Goal: Task Accomplishment & Management: Manage account settings

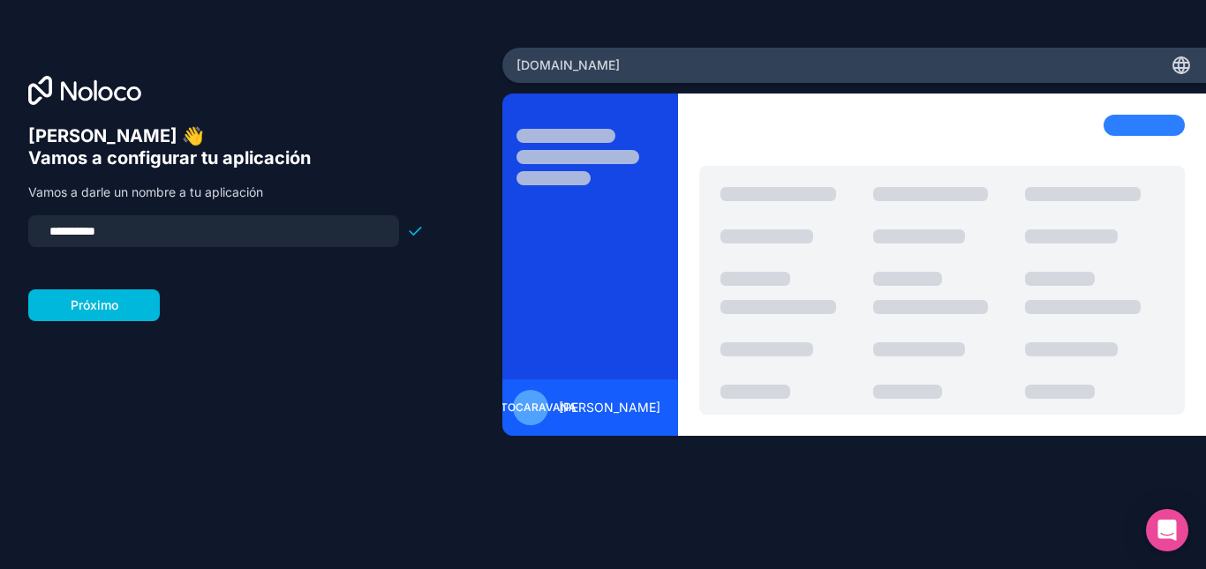
drag, startPoint x: 130, startPoint y: 222, endPoint x: 0, endPoint y: 225, distance: 129.8
click at [0, 225] on div "**********" at bounding box center [251, 285] width 502 height 475
type input "**********"
click at [95, 297] on font "Próximo" at bounding box center [95, 304] width 48 height 15
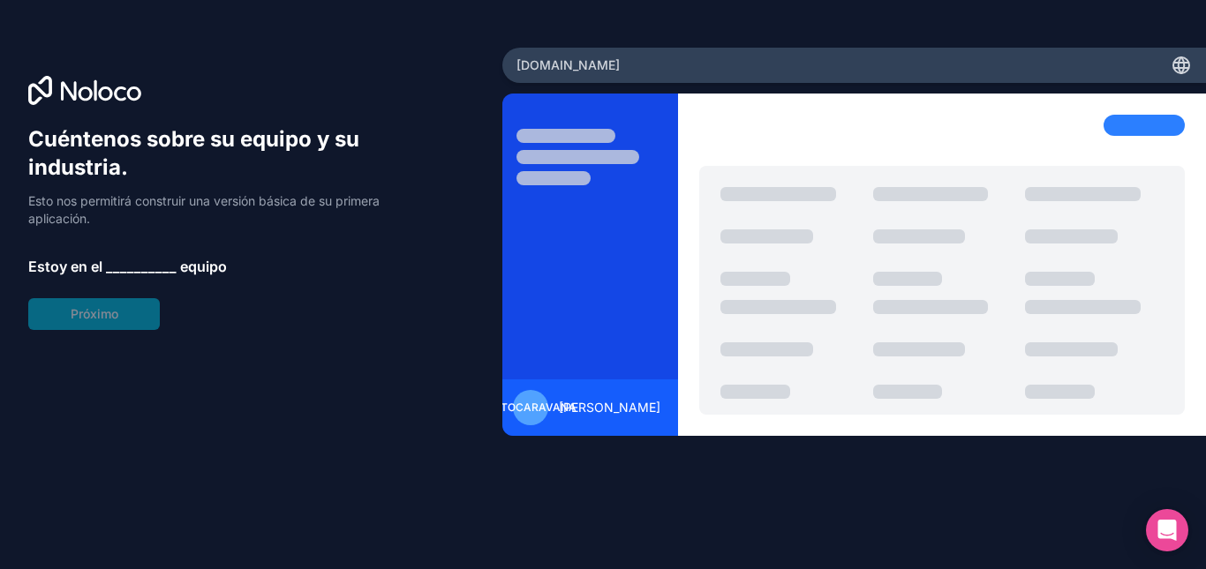
click at [121, 263] on font "__________" at bounding box center [141, 267] width 71 height 18
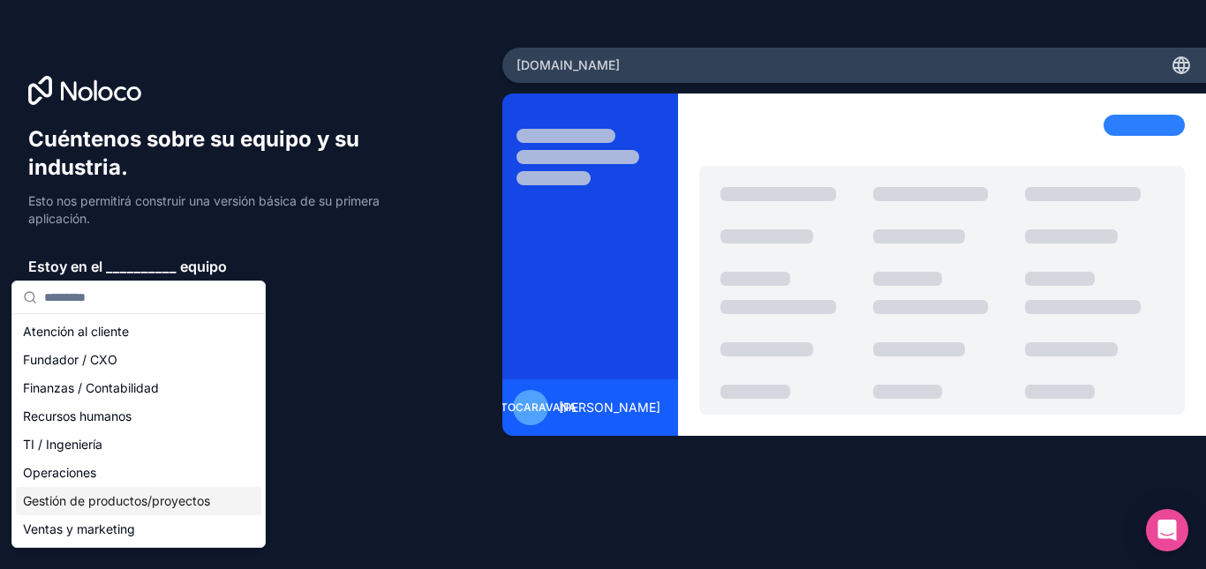
click at [170, 498] on font "Gestión de productos/proyectos" at bounding box center [116, 500] width 187 height 15
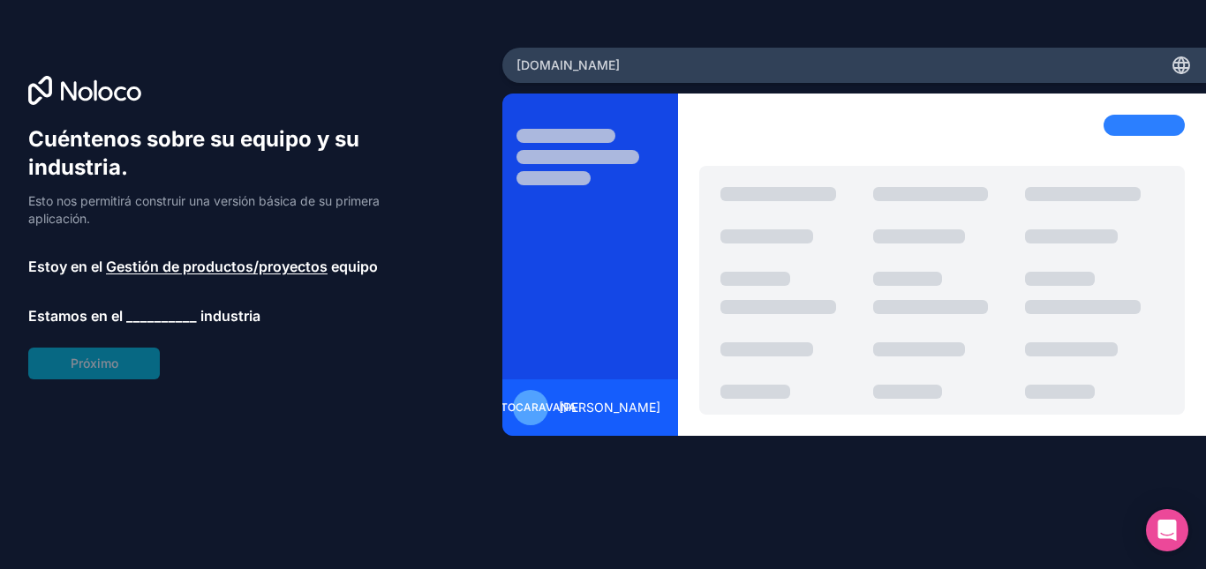
click at [155, 312] on font "__________" at bounding box center [161, 316] width 71 height 18
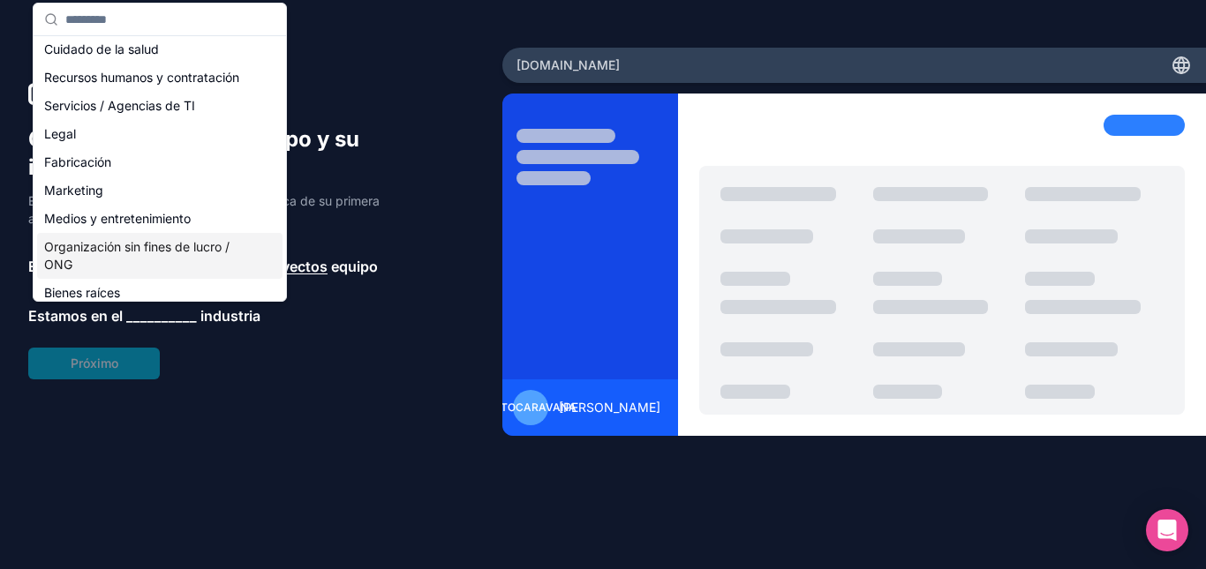
scroll to position [177, 0]
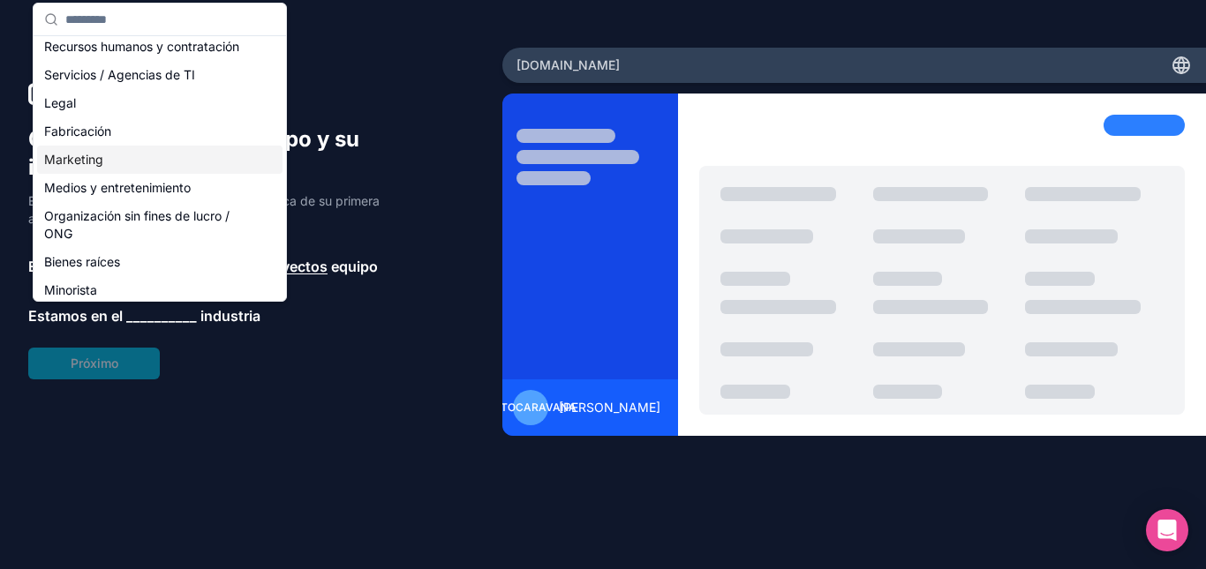
type input "*"
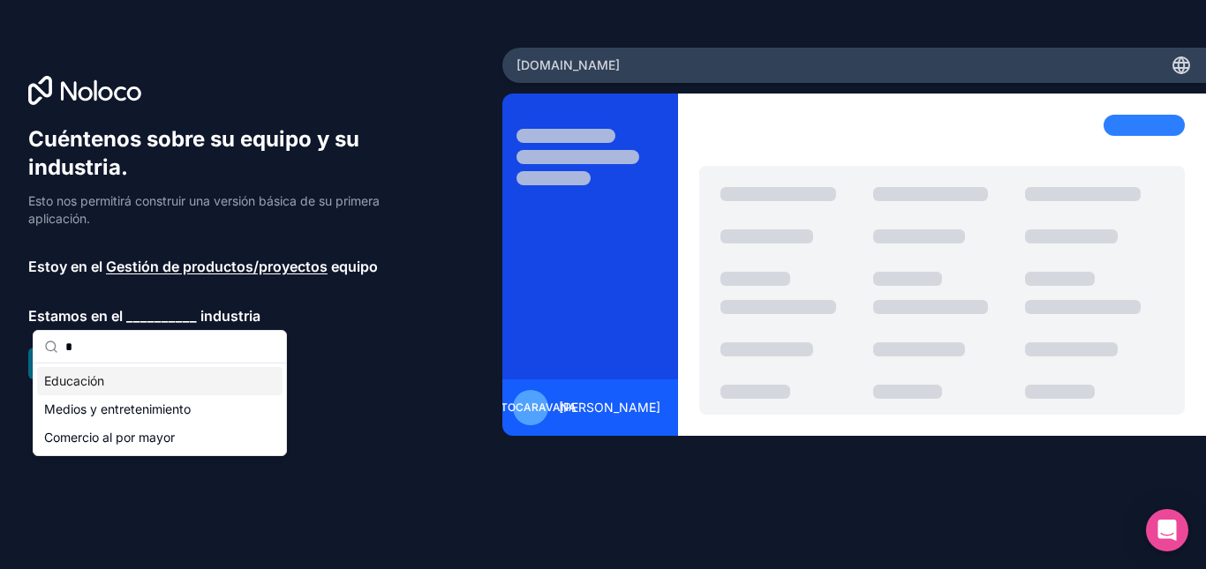
drag, startPoint x: 95, startPoint y: 343, endPoint x: 56, endPoint y: 333, distance: 41.1
click at [56, 333] on div "*" at bounding box center [160, 347] width 252 height 33
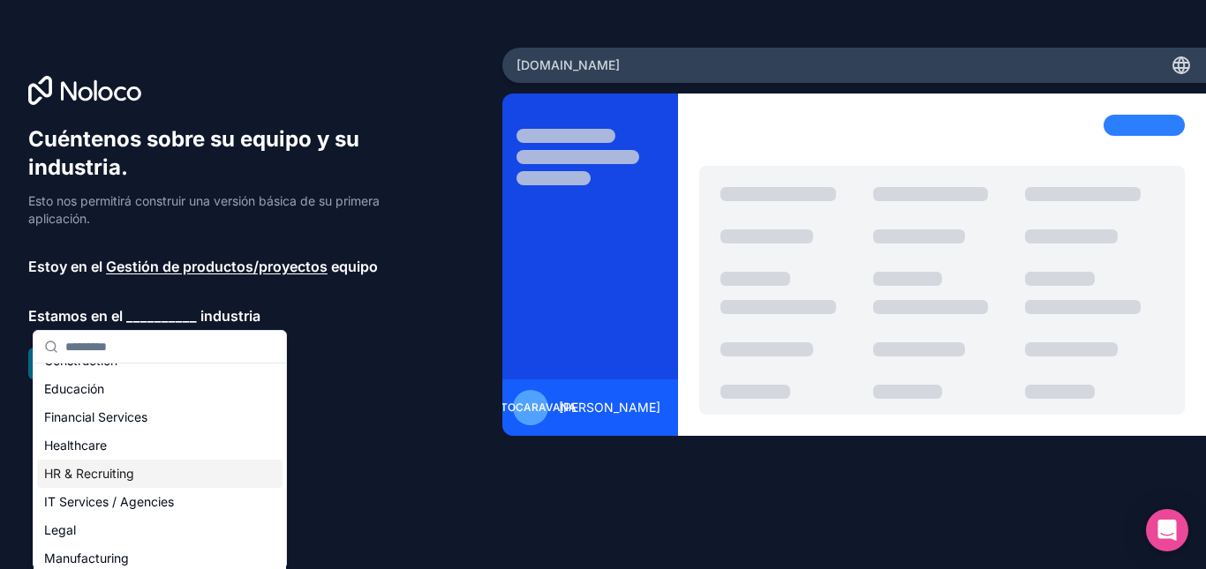
scroll to position [265, 0]
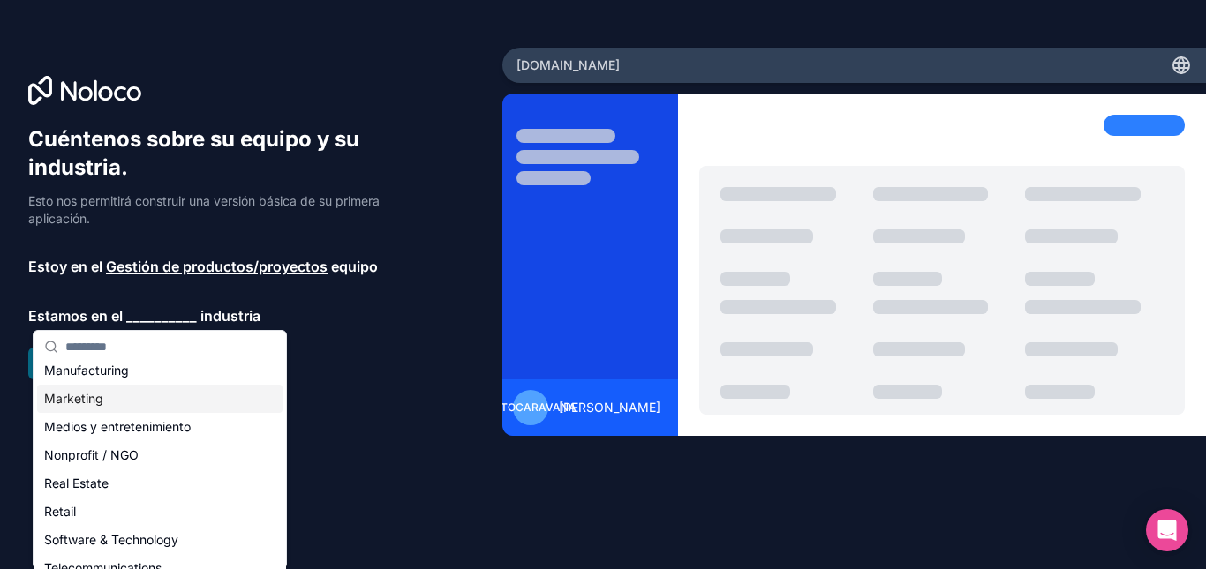
click at [90, 391] on div "Marketing" at bounding box center [159, 399] width 245 height 28
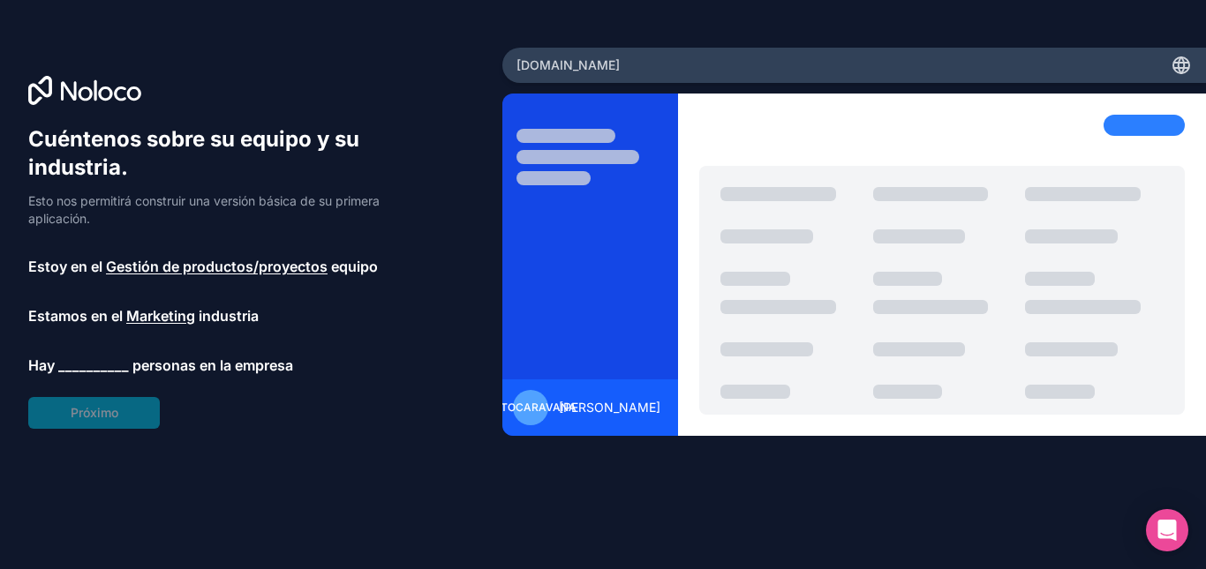
click at [93, 373] on font "__________" at bounding box center [93, 366] width 71 height 18
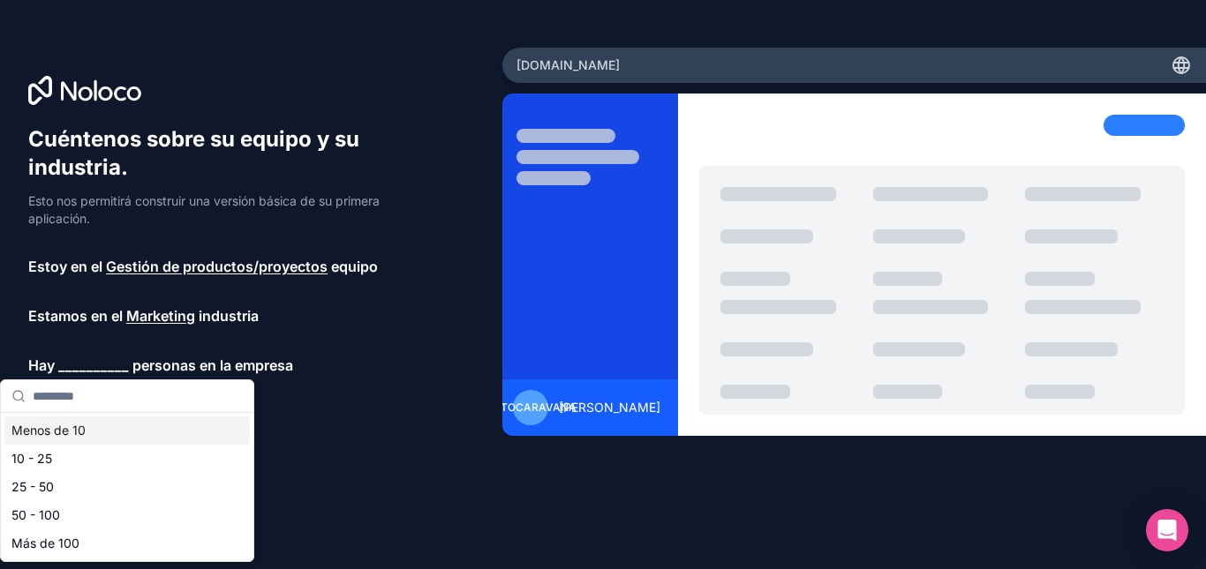
click at [95, 426] on div "Menos de 10" at bounding box center [126, 431] width 245 height 28
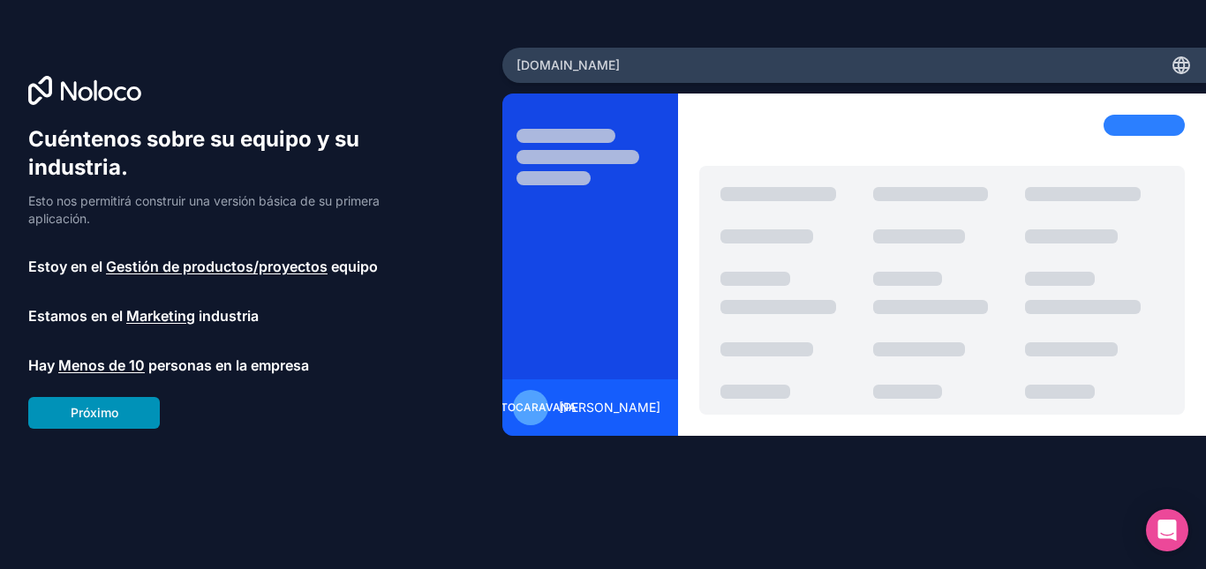
click at [125, 405] on button "Próximo" at bounding box center [94, 413] width 132 height 32
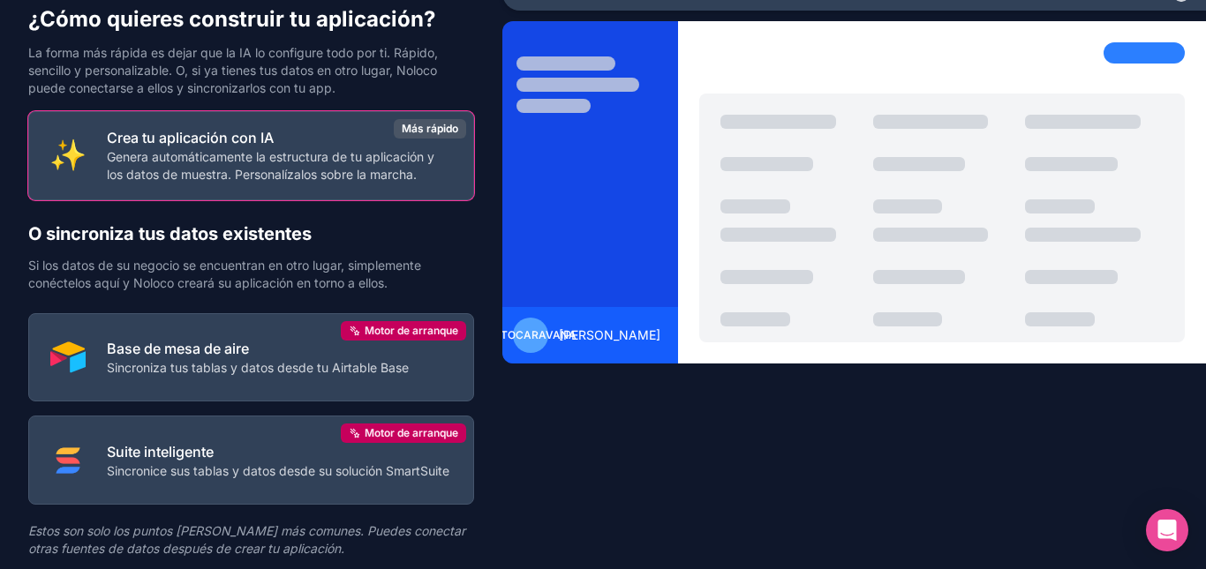
scroll to position [146, 0]
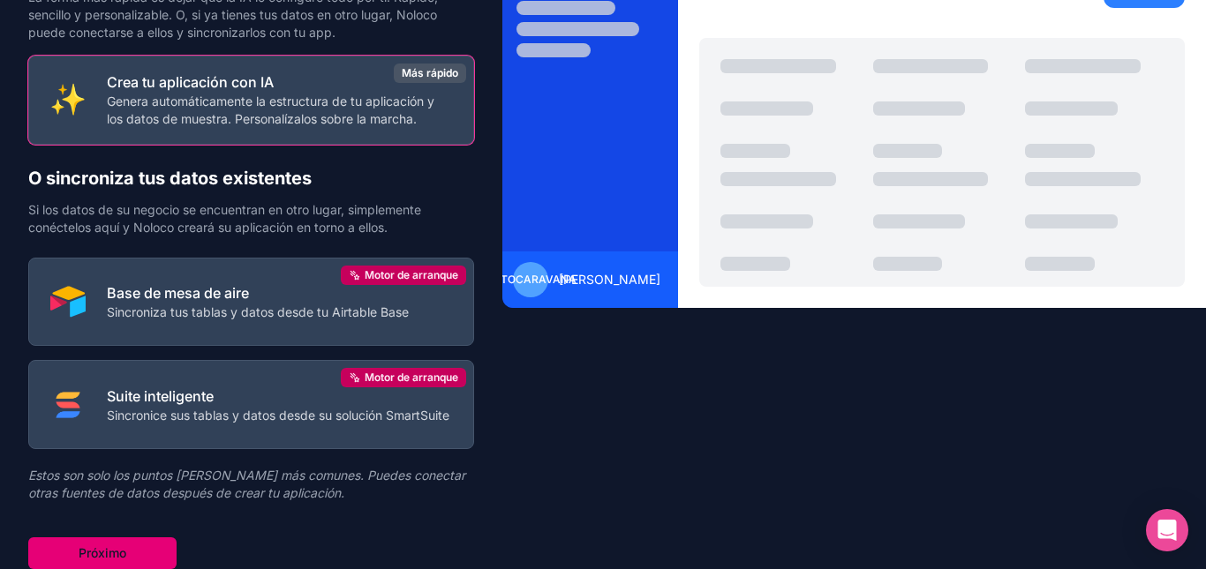
click at [124, 554] on font "Próximo" at bounding box center [103, 553] width 48 height 15
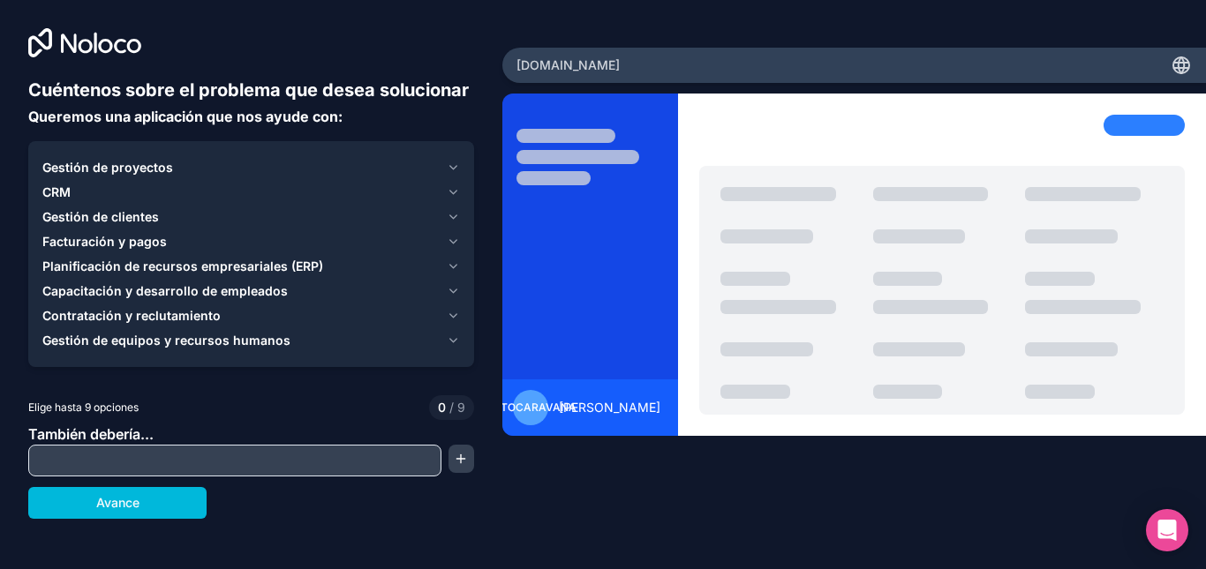
click at [92, 216] on font "Gestión de clientes" at bounding box center [100, 216] width 117 height 15
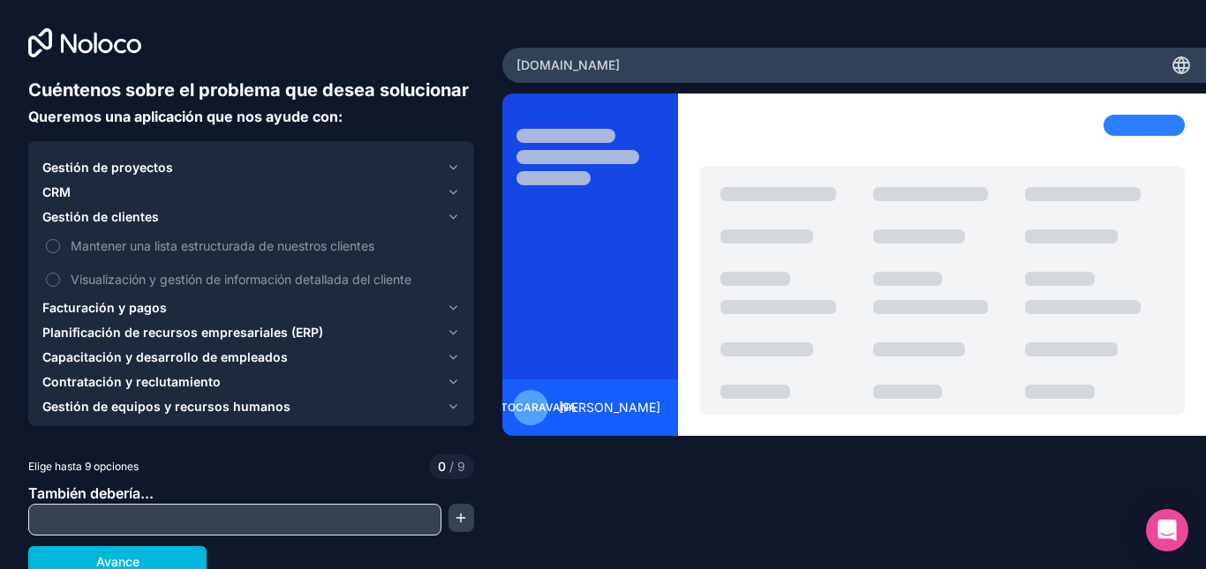
click at [119, 175] on font "Gestión de proyectos" at bounding box center [107, 167] width 131 height 15
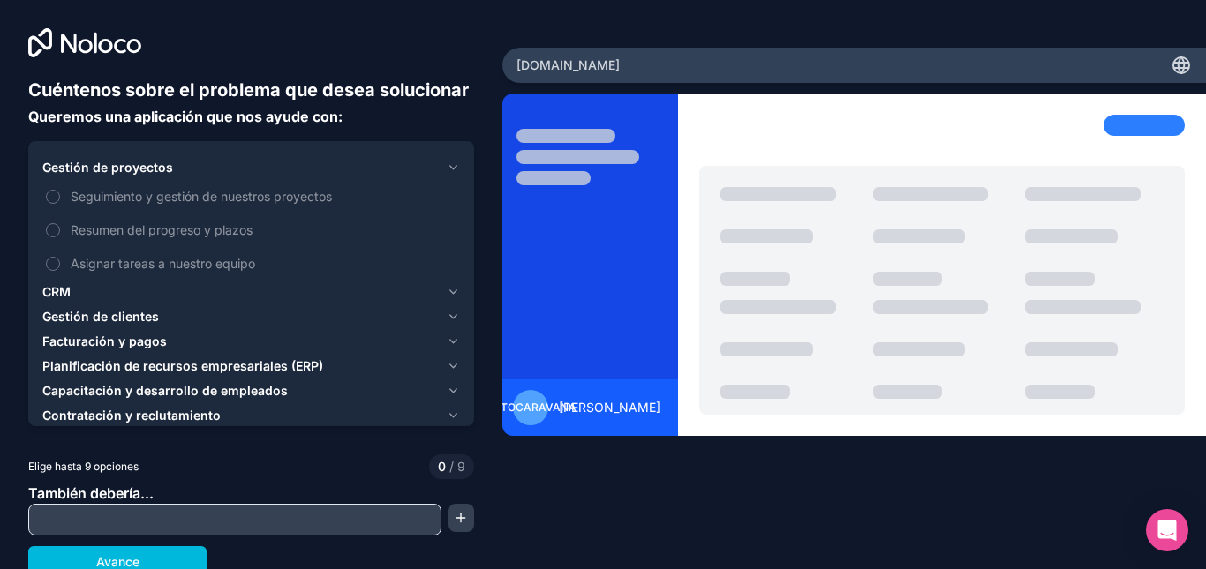
click at [76, 329] on button "Gestión de clientes" at bounding box center [251, 317] width 418 height 25
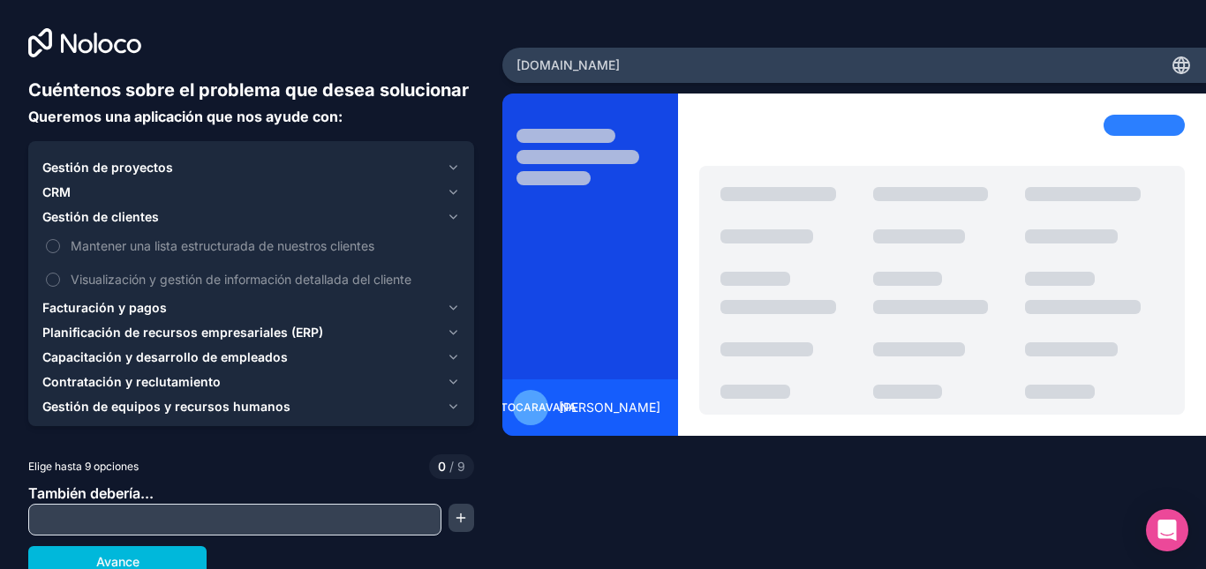
click at [169, 253] on font "Mantener una lista estructurada de nuestros clientes" at bounding box center [223, 245] width 304 height 15
click at [60, 253] on button "Mantener una lista estructurada de nuestros clientes" at bounding box center [53, 246] width 14 height 14
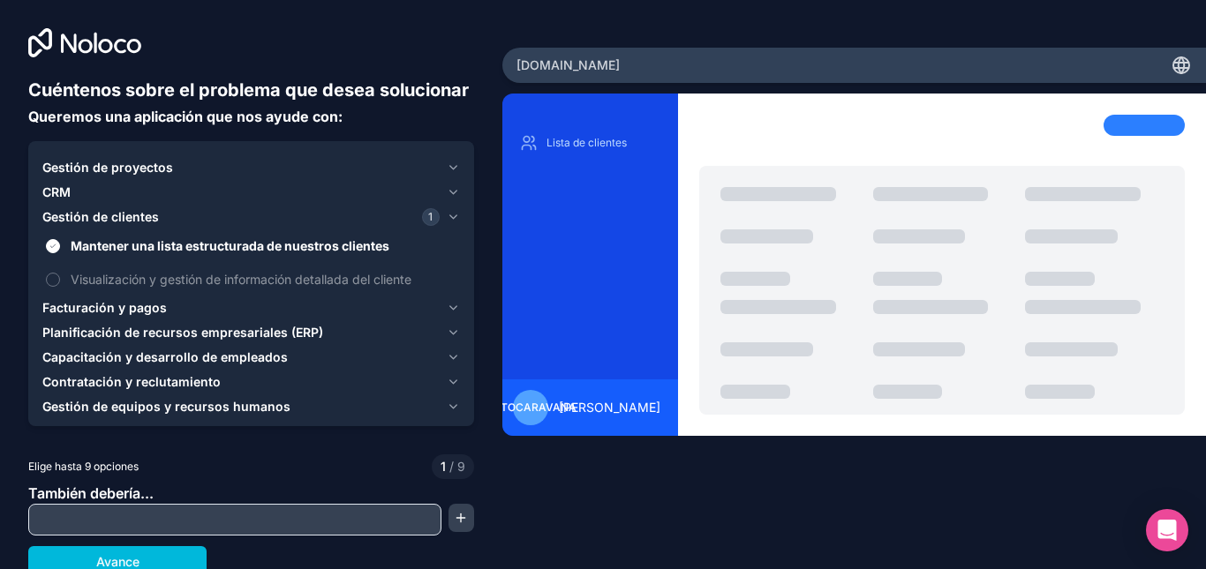
click at [169, 253] on font "Mantener una lista estructurada de nuestros clientes" at bounding box center [230, 245] width 319 height 15
click at [60, 253] on button "Mantener una lista estructurada de nuestros clientes" at bounding box center [53, 246] width 14 height 14
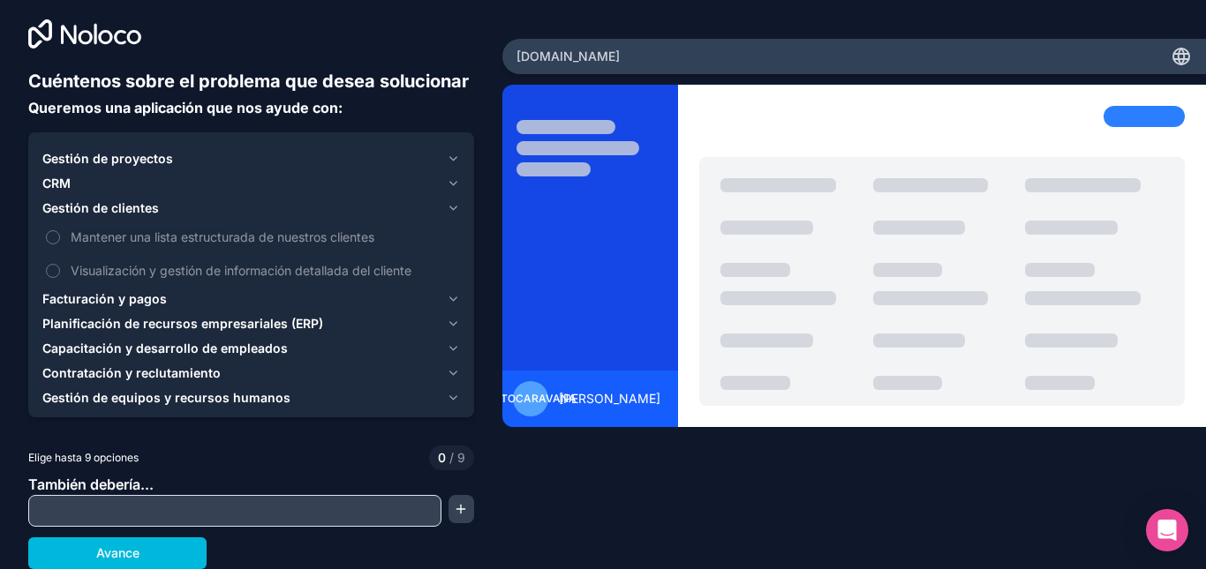
scroll to position [34, 0]
click at [111, 169] on button "Gestión de proyectos" at bounding box center [251, 159] width 418 height 25
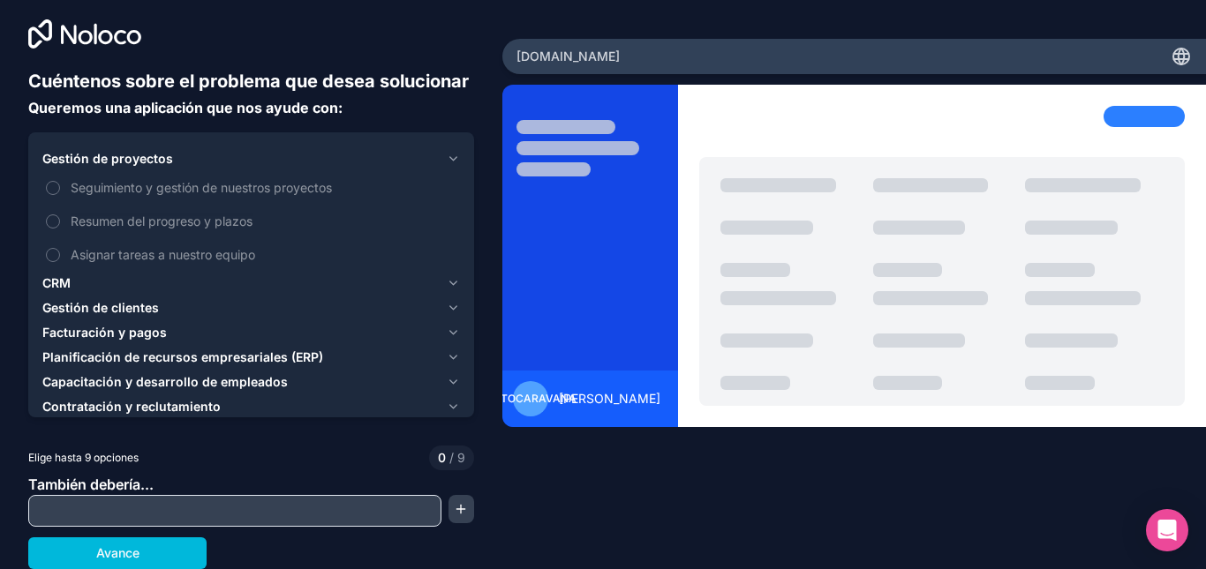
click at [77, 267] on label "Asignar tareas a nuestro equipo" at bounding box center [251, 254] width 418 height 33
click at [60, 262] on button "Asignar tareas a nuestro equipo" at bounding box center [53, 255] width 14 height 14
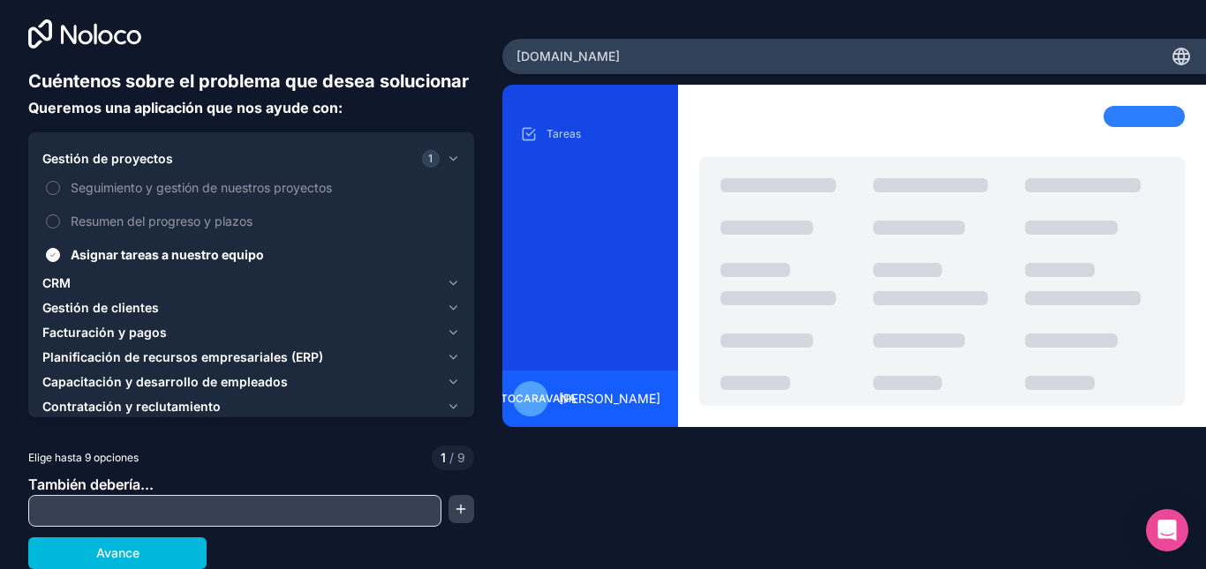
click at [92, 283] on div "CRM" at bounding box center [240, 284] width 397 height 18
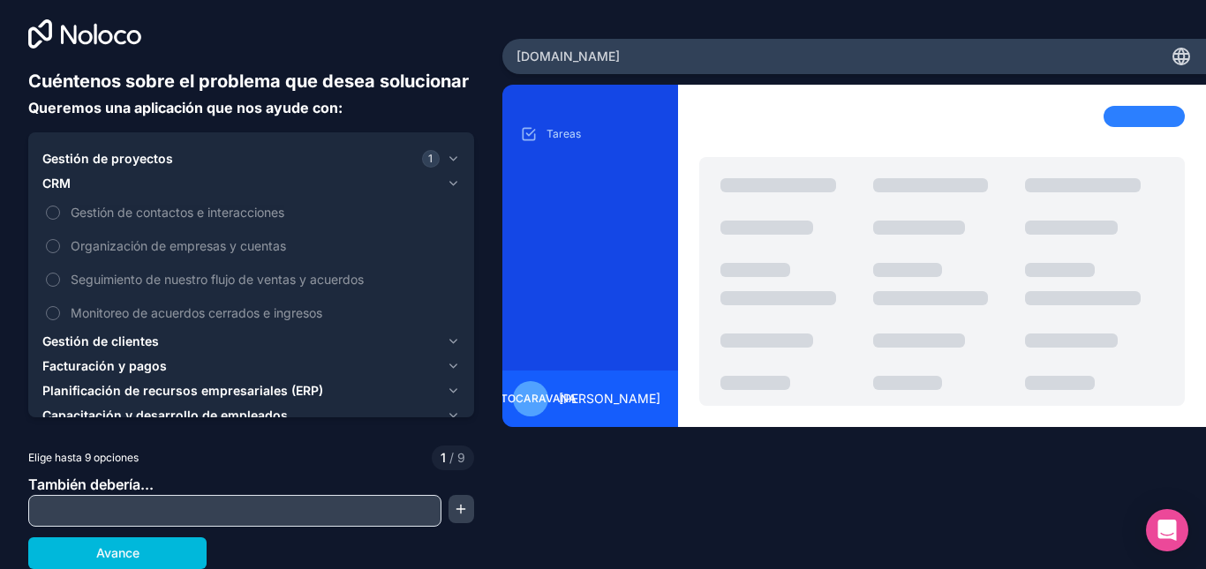
click at [106, 137] on div "Gestión de proyectos 1 CRM Gestión de contactos e interacciones Organización de…" at bounding box center [251, 311] width 446 height 359
click at [107, 155] on font "Gestión de proyectos" at bounding box center [107, 158] width 131 height 15
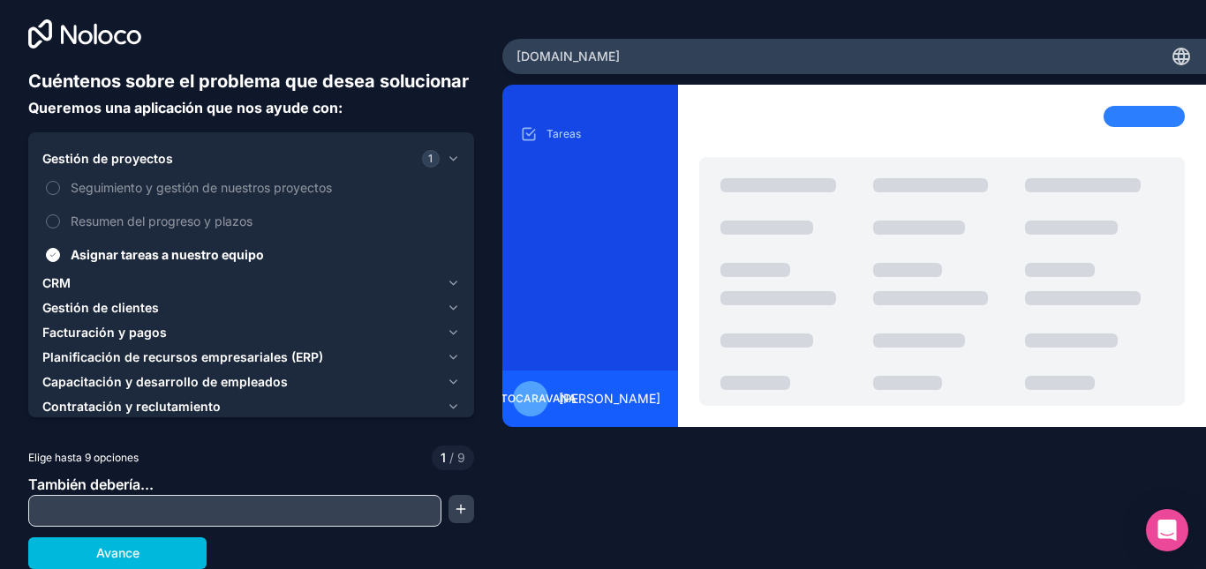
click at [115, 252] on font "Asignar tareas a nuestro equipo" at bounding box center [167, 254] width 193 height 15
click at [60, 252] on button "Asignar tareas a nuestro equipo" at bounding box center [53, 255] width 14 height 14
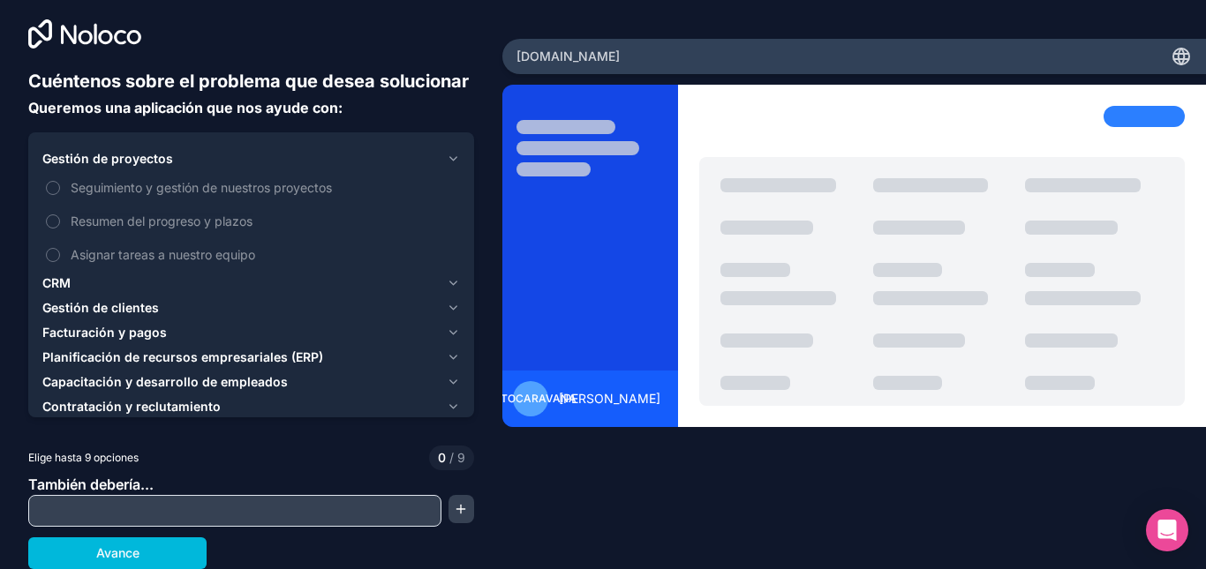
click at [94, 310] on font "Gestión de clientes" at bounding box center [100, 307] width 117 height 15
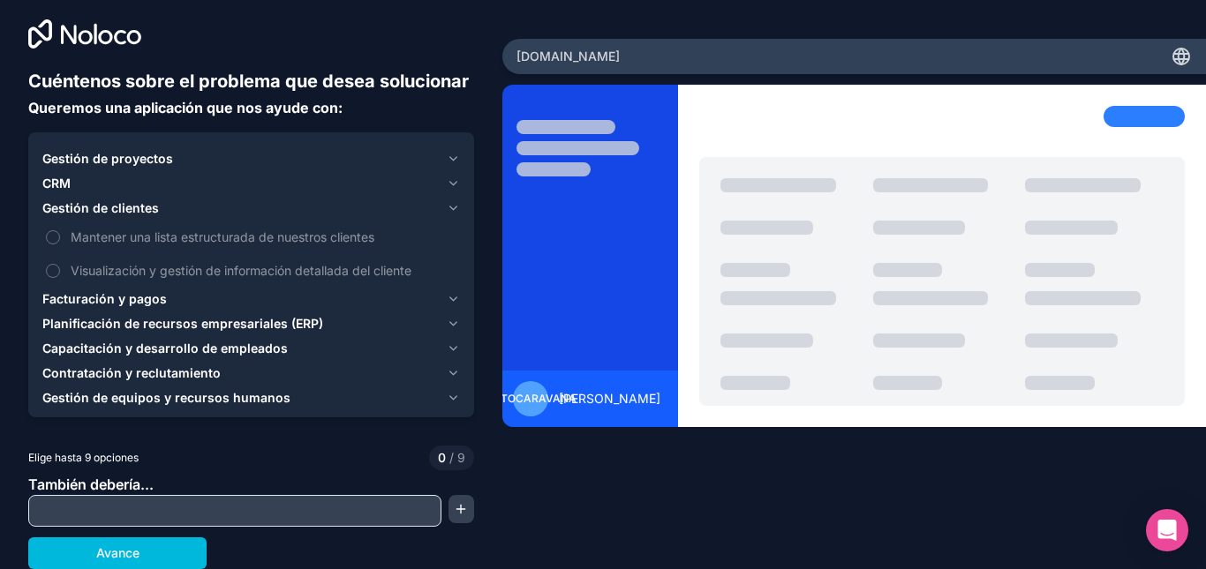
click at [262, 267] on font "Visualización y gestión de información detallada del cliente" at bounding box center [241, 270] width 341 height 15
click at [60, 267] on button "Visualización y gestión de información detallada del cliente" at bounding box center [53, 271] width 14 height 14
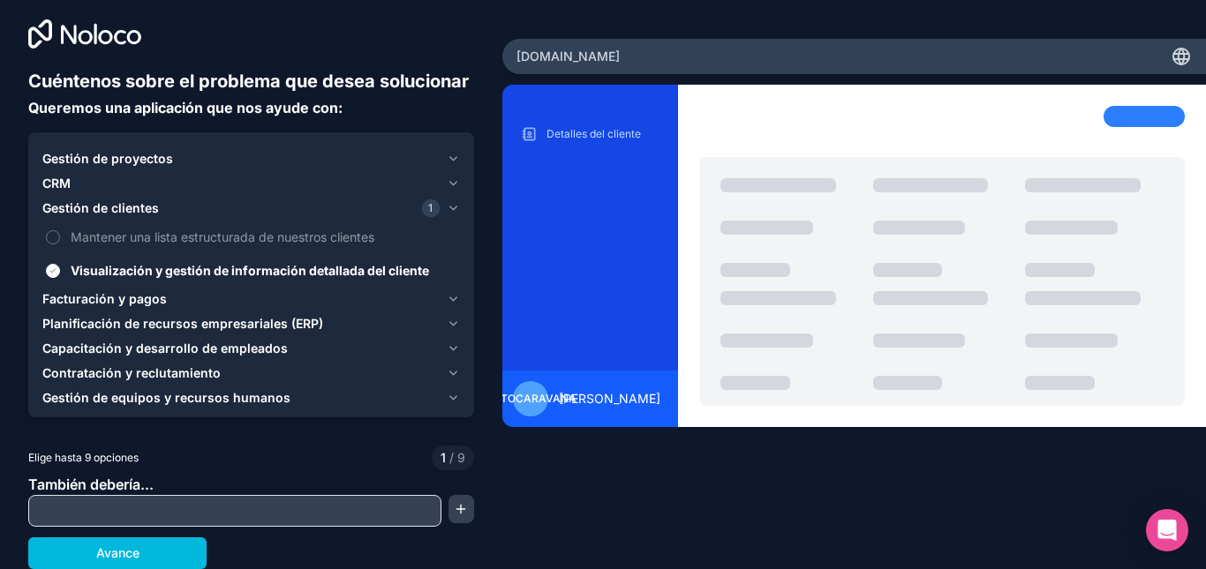
click at [252, 246] on label "Mantener una lista estructurada de nuestros clientes" at bounding box center [251, 237] width 418 height 33
click at [60, 245] on button "Mantener una lista estructurada de nuestros clientes" at bounding box center [53, 237] width 14 height 14
click at [159, 515] on input "text" at bounding box center [235, 511] width 404 height 25
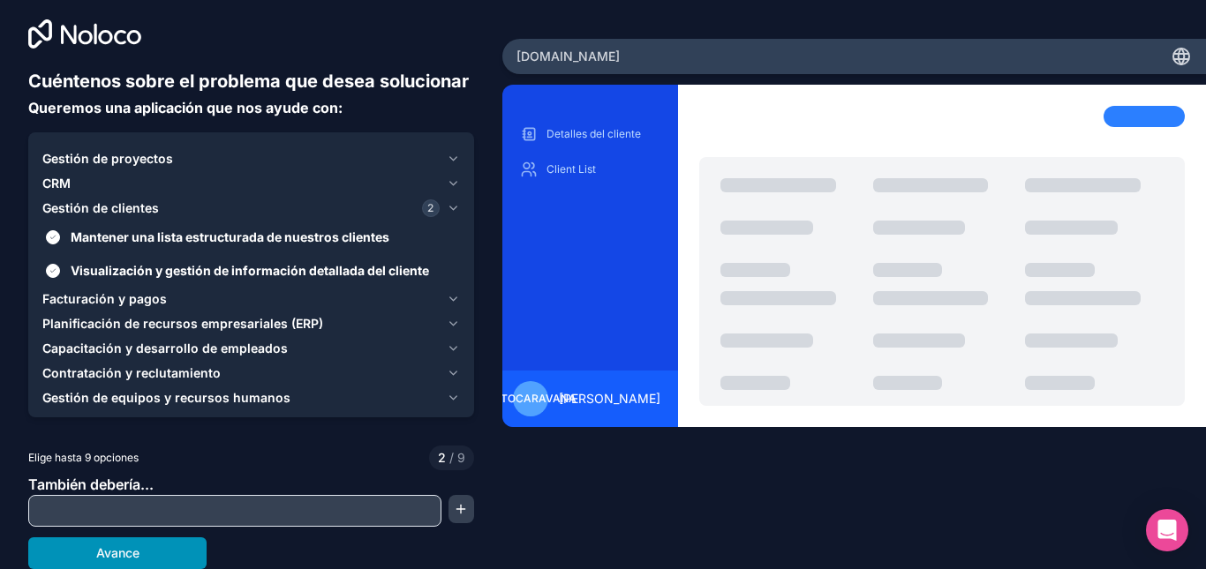
click at [146, 561] on button "Avance" at bounding box center [117, 554] width 178 height 32
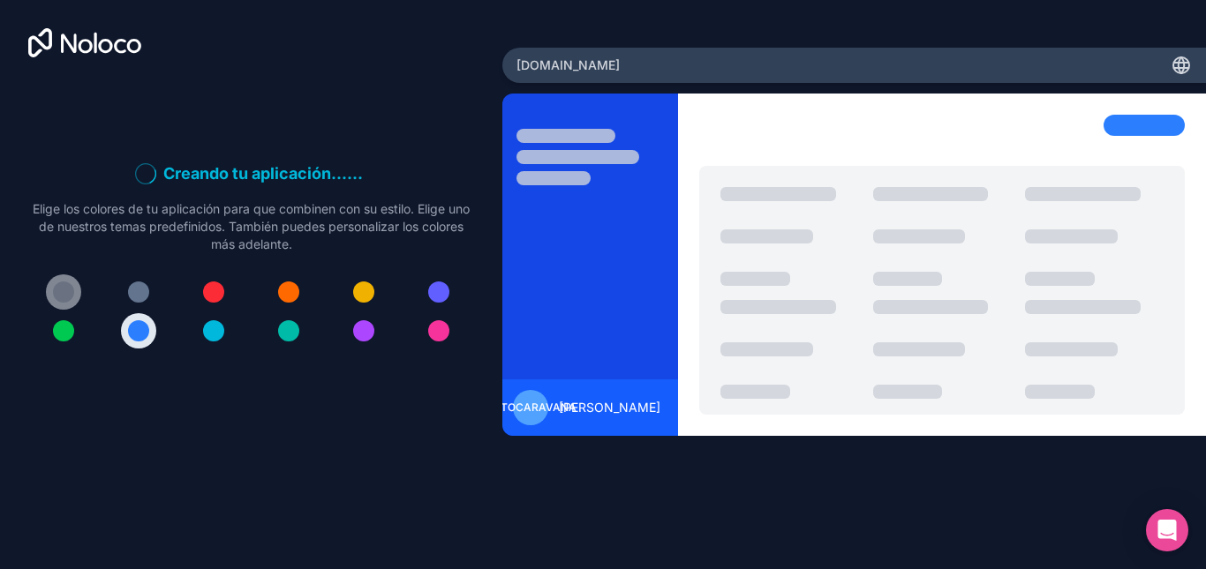
click at [62, 291] on div at bounding box center [63, 292] width 21 height 21
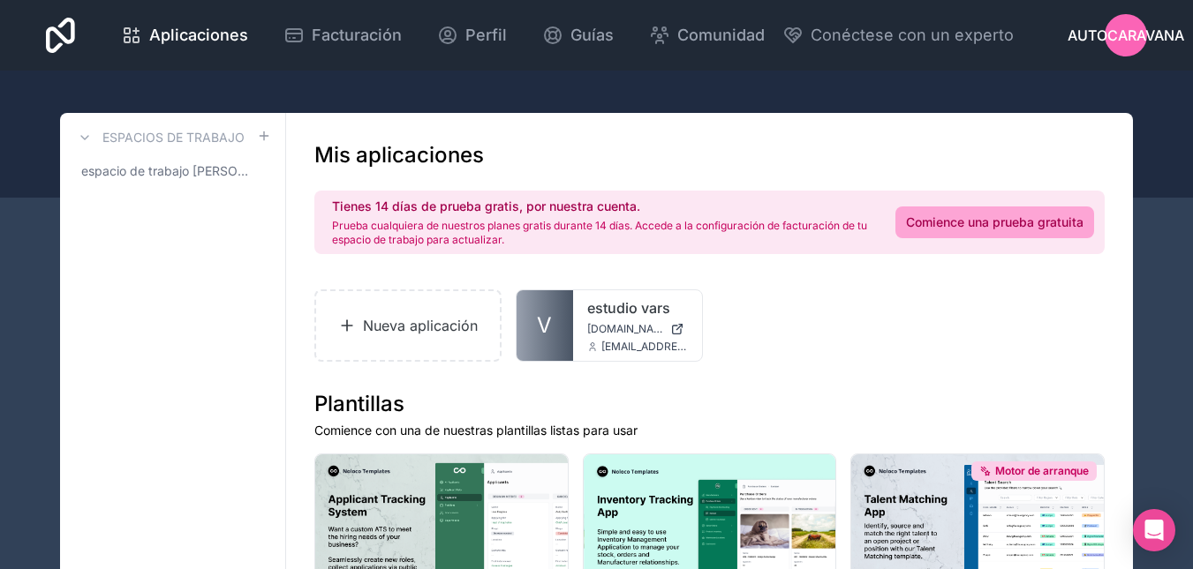
click at [1119, 28] on font "Autocaravana" at bounding box center [1125, 35] width 117 height 18
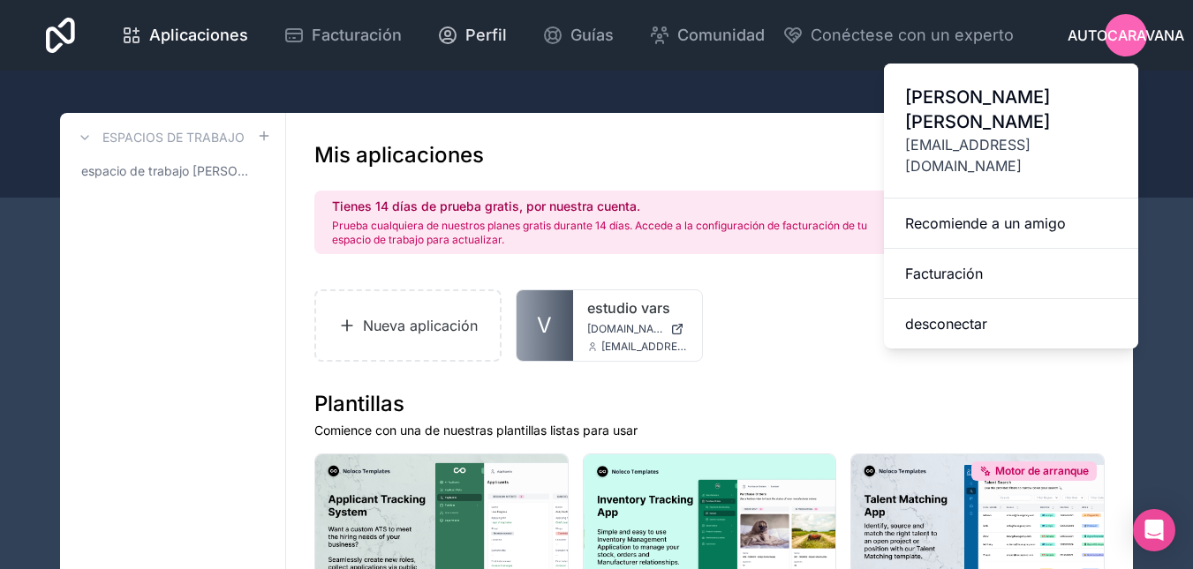
click at [461, 20] on link "Perfil" at bounding box center [472, 35] width 98 height 39
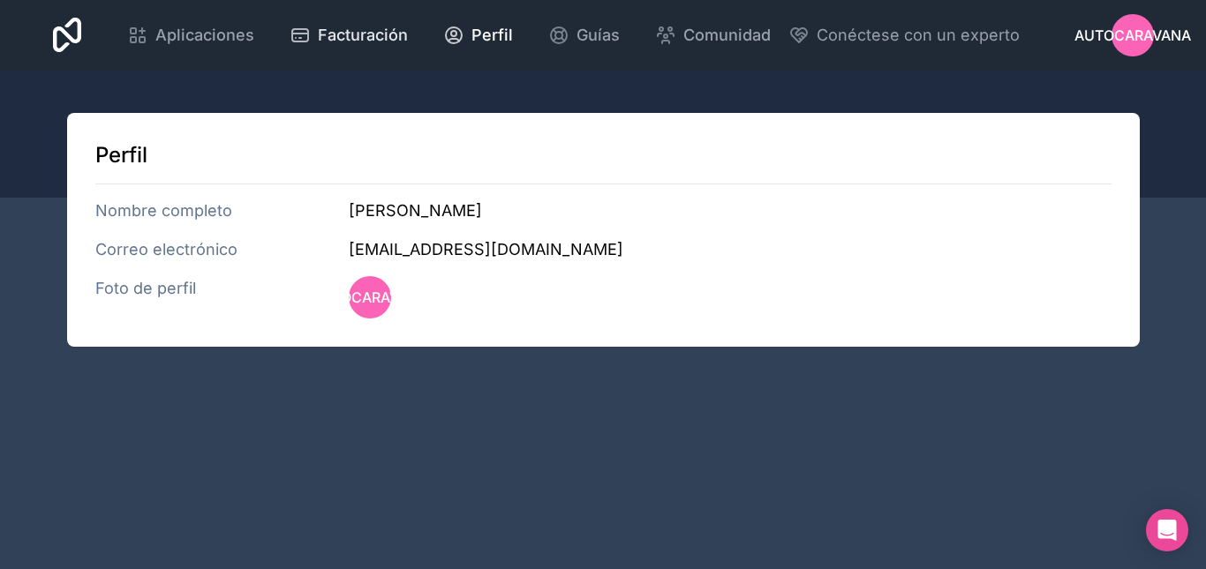
click at [379, 28] on font "Facturación" at bounding box center [363, 35] width 90 height 19
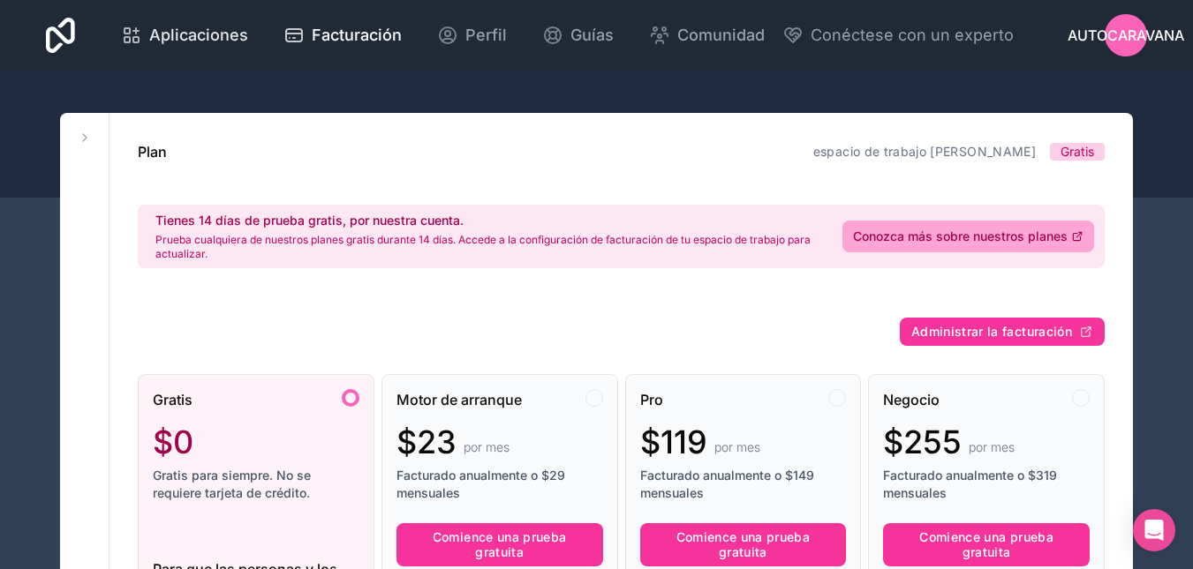
click at [116, 19] on link "Aplicaciones" at bounding box center [184, 35] width 155 height 39
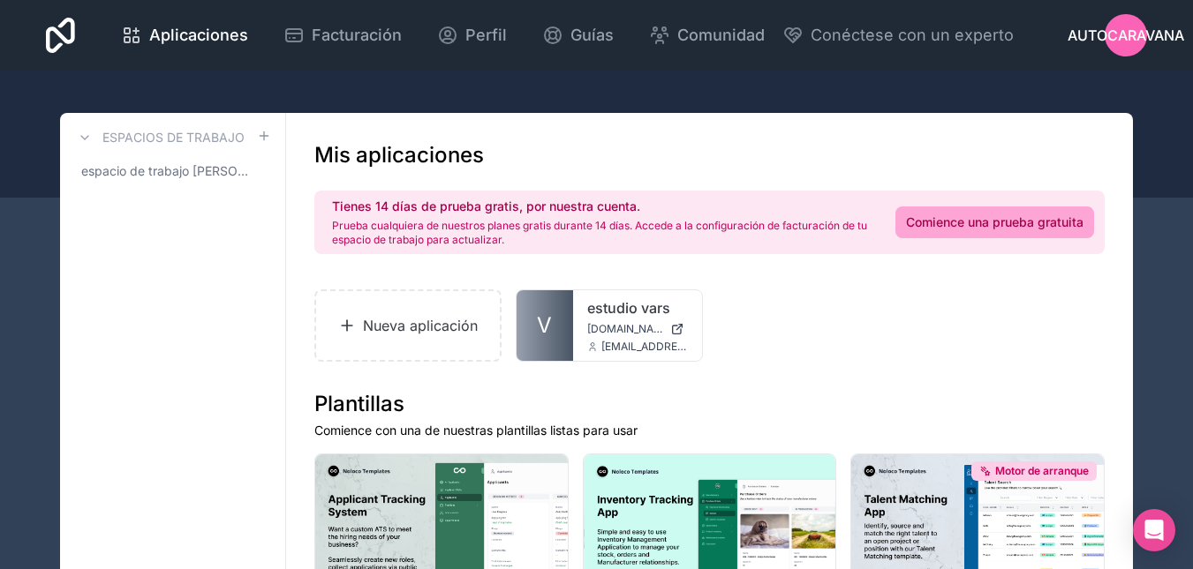
click at [1109, 36] on font "Autocaravana" at bounding box center [1125, 35] width 117 height 18
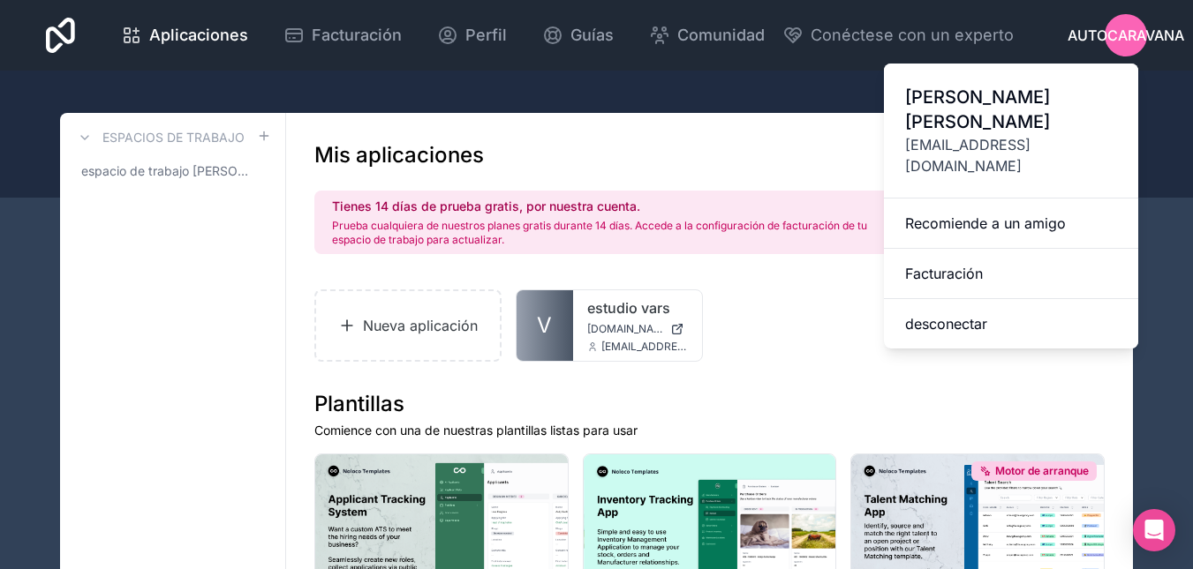
click at [953, 99] on font "Rocío" at bounding box center [977, 97] width 145 height 21
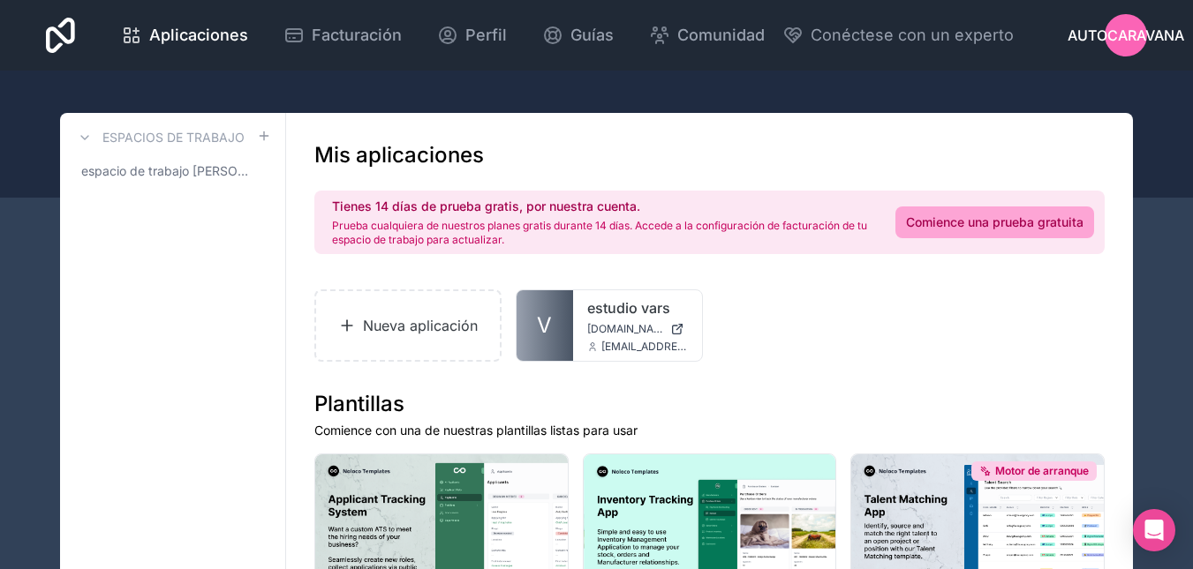
click at [1105, 28] on font "Autocaravana" at bounding box center [1125, 35] width 117 height 18
click at [58, 25] on icon at bounding box center [60, 35] width 29 height 42
click at [916, 35] on font "Conéctese con un experto" at bounding box center [911, 35] width 203 height 19
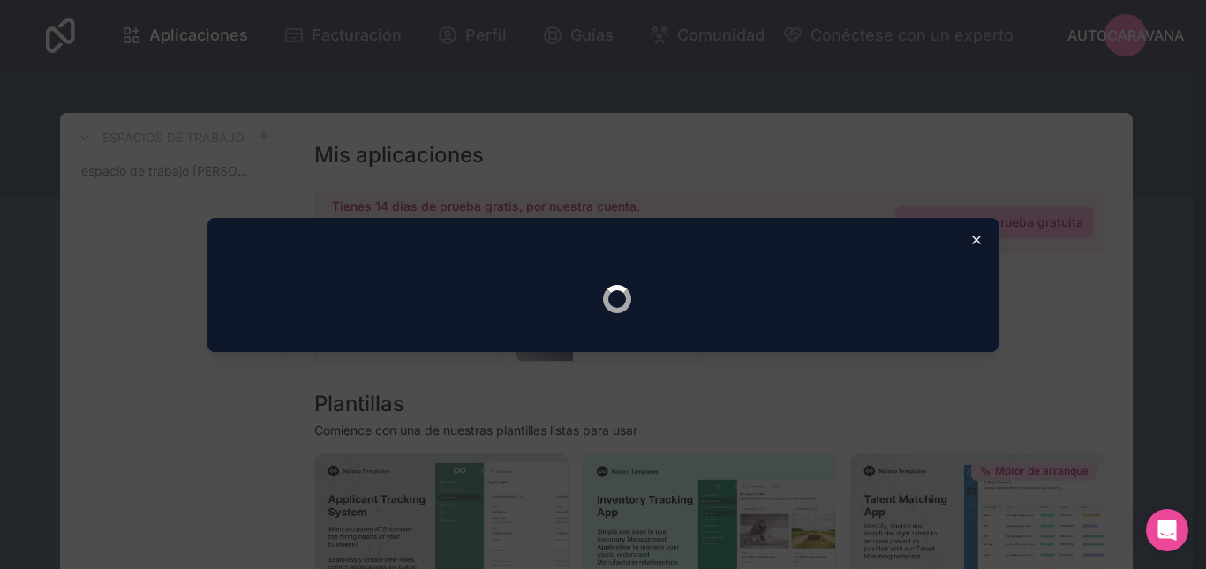
click at [976, 240] on icon "button" at bounding box center [976, 240] width 7 height 7
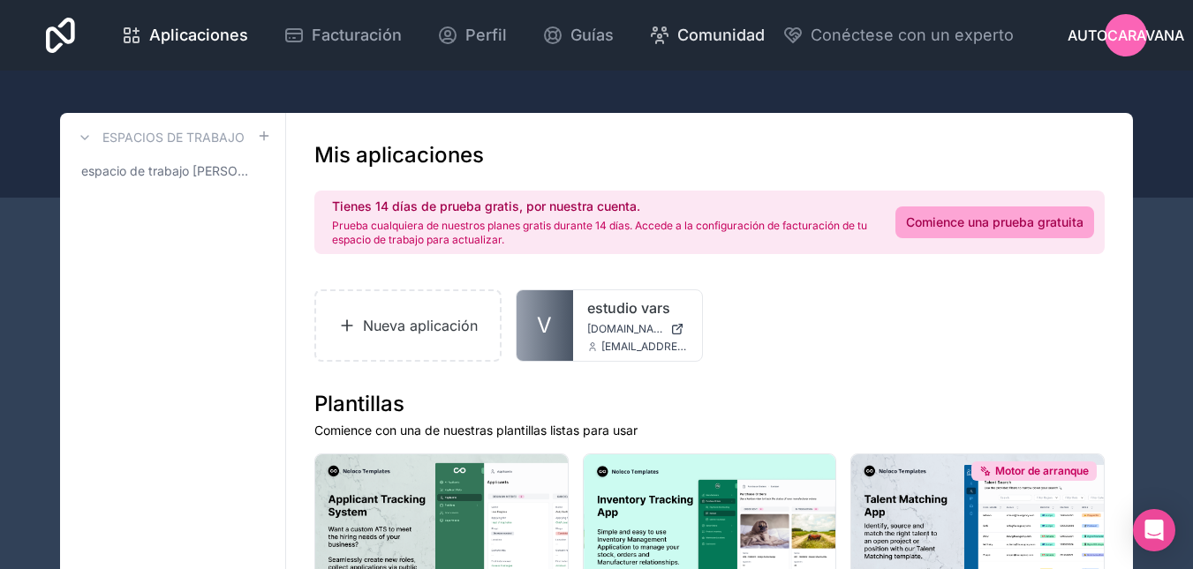
click at [739, 23] on span "Comunidad" at bounding box center [720, 35] width 87 height 25
click at [478, 31] on font "Perfil" at bounding box center [485, 35] width 41 height 19
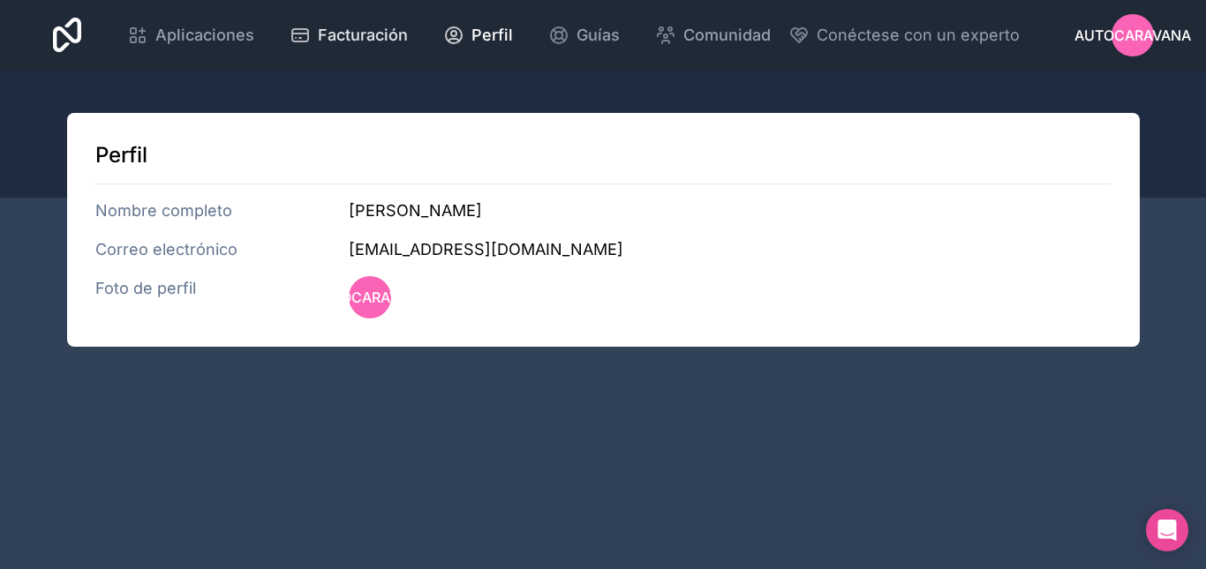
click at [363, 28] on font "Facturación" at bounding box center [363, 35] width 90 height 19
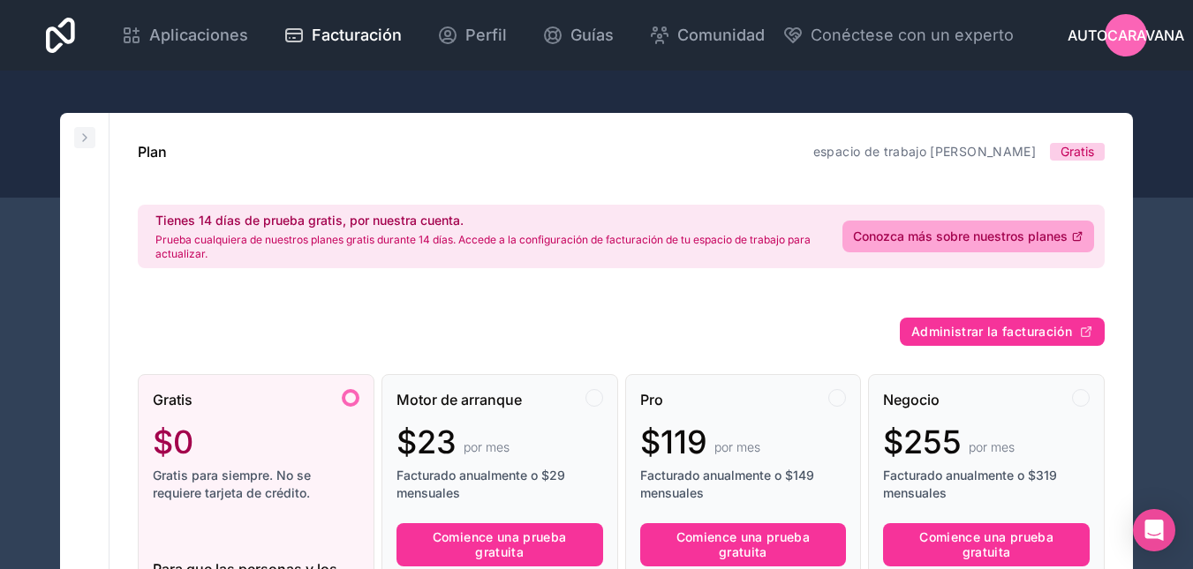
click at [85, 135] on icon at bounding box center [85, 138] width 14 height 14
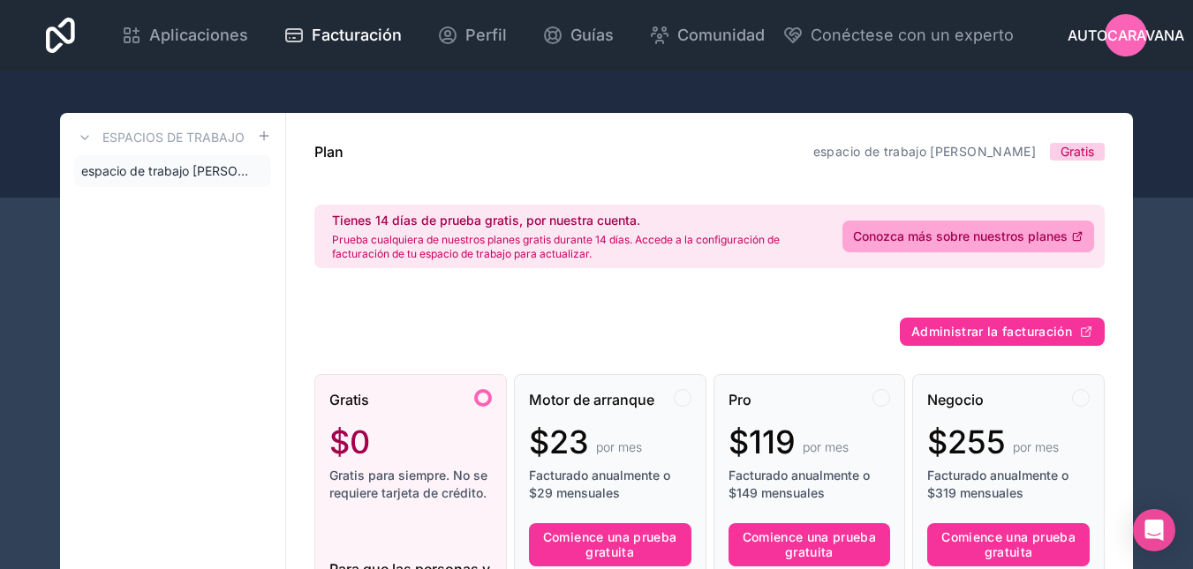
click at [135, 176] on font "espacio de trabajo de rocio-valverdi" at bounding box center [187, 170] width 213 height 15
click at [0, 0] on icon at bounding box center [0, 0] width 0 height 0
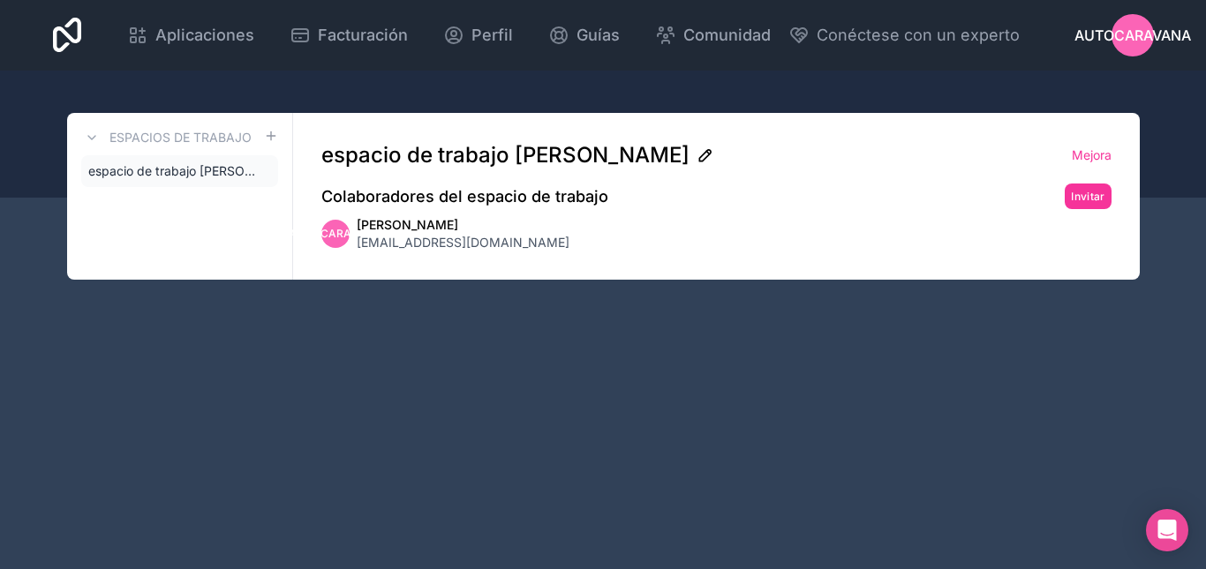
click at [697, 152] on icon at bounding box center [706, 156] width 18 height 18
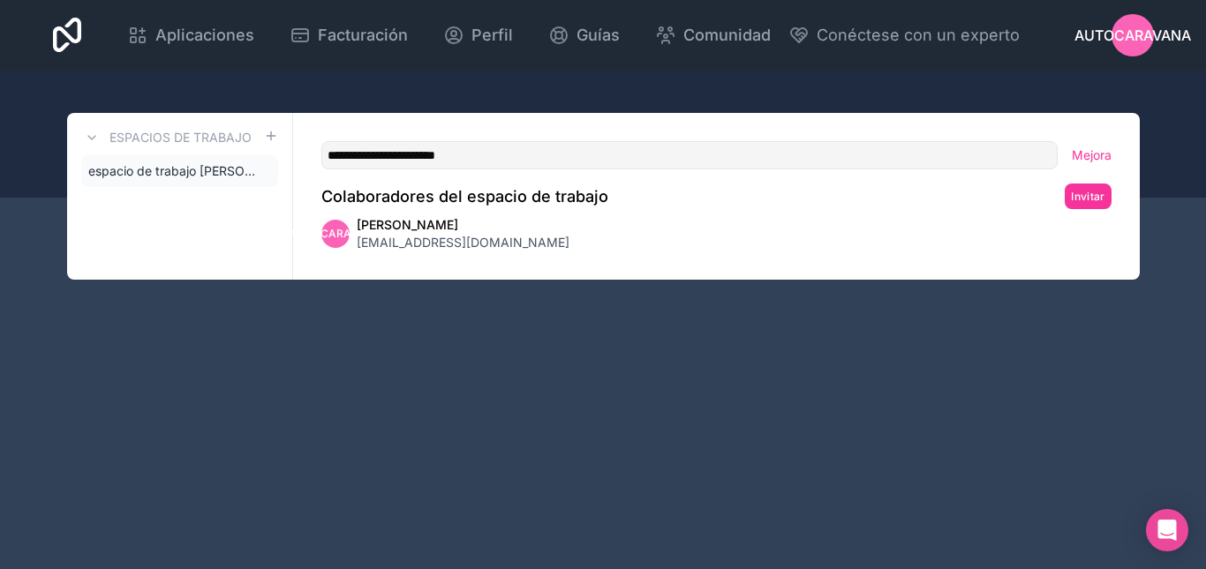
click at [612, 261] on div "**********" at bounding box center [716, 196] width 847 height 167
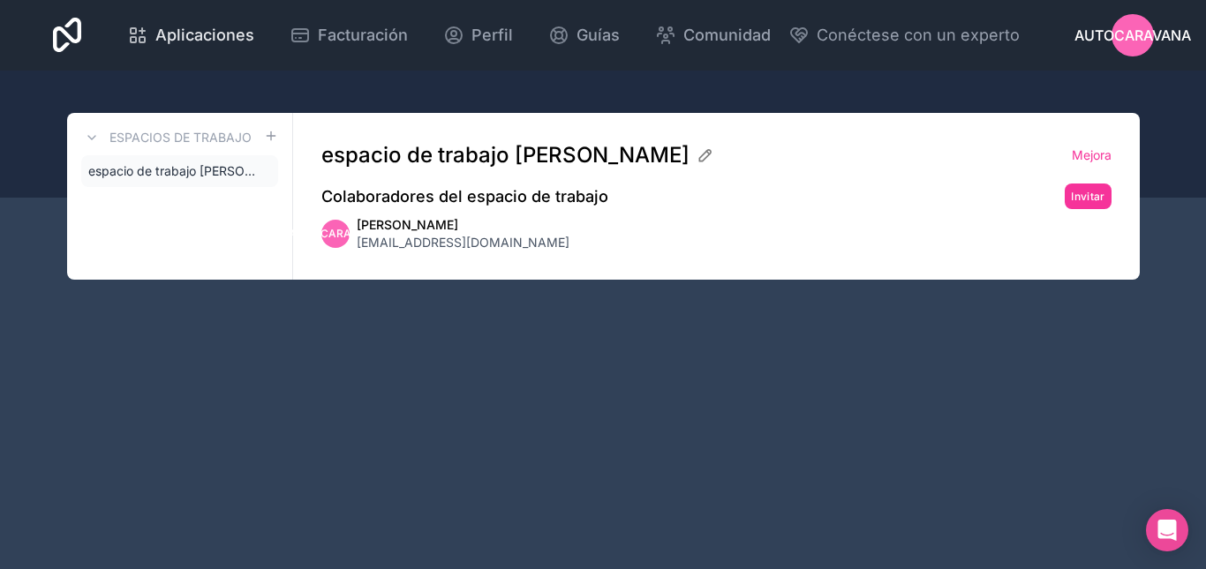
click at [124, 30] on link "Aplicaciones" at bounding box center [190, 35] width 155 height 39
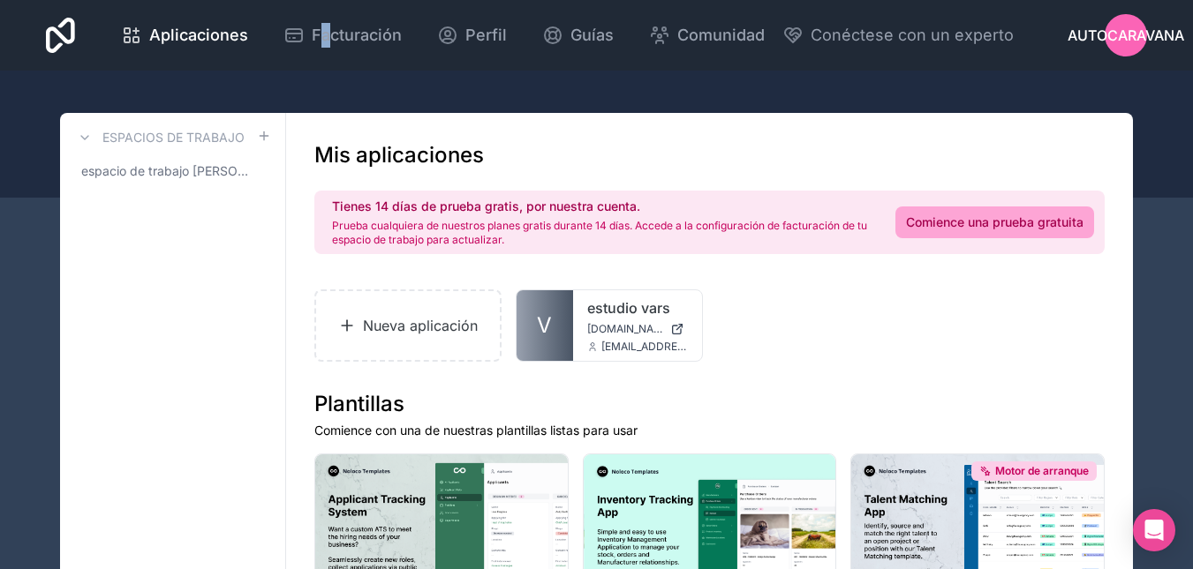
click at [324, 12] on div "Aplicaciones Facturación Perfil Guías Comunidad Conéctese con un experto Autoca…" at bounding box center [596, 35] width 1129 height 71
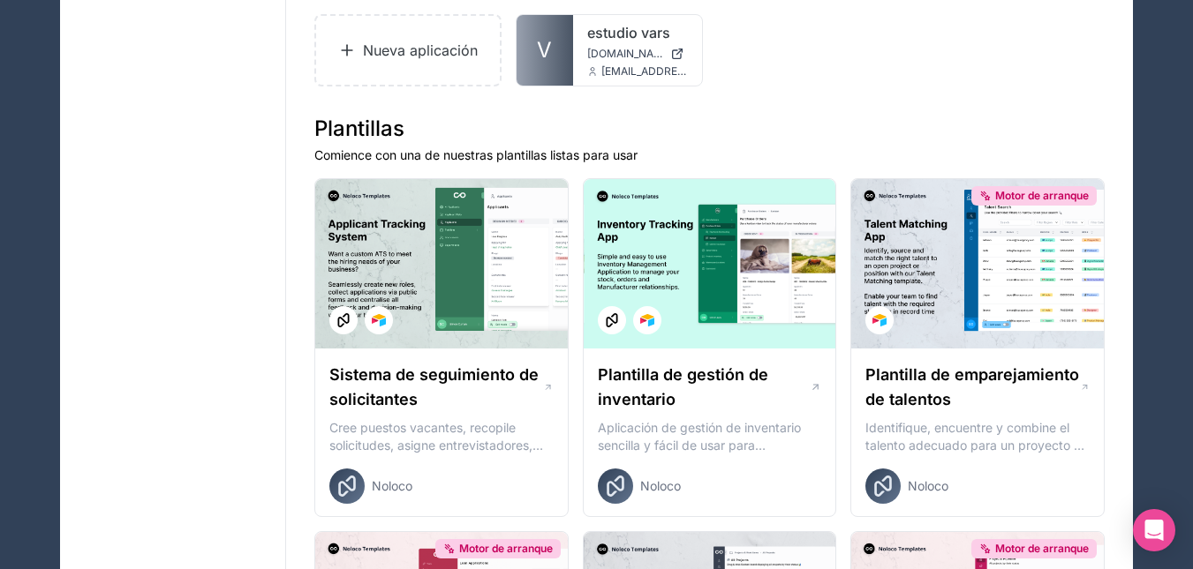
scroll to position [136, 0]
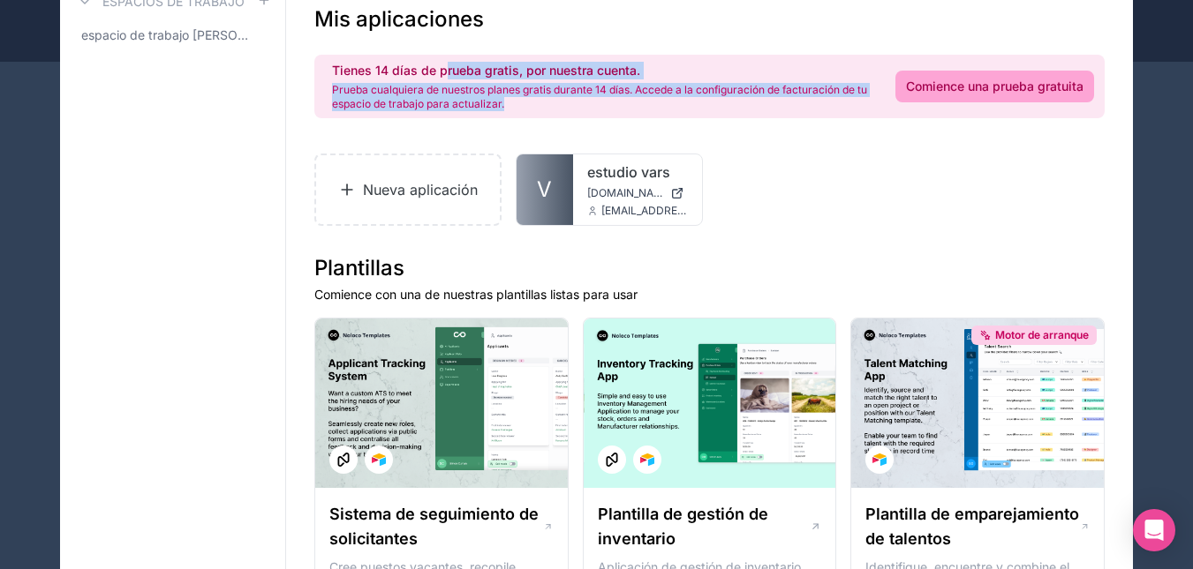
drag, startPoint x: 446, startPoint y: 80, endPoint x: 659, endPoint y: 102, distance: 214.8
click at [657, 101] on div "Tienes 14 días de prueba gratis, por nuestra cuenta. Prueba cualquiera de nuest…" at bounding box center [603, 86] width 542 height 49
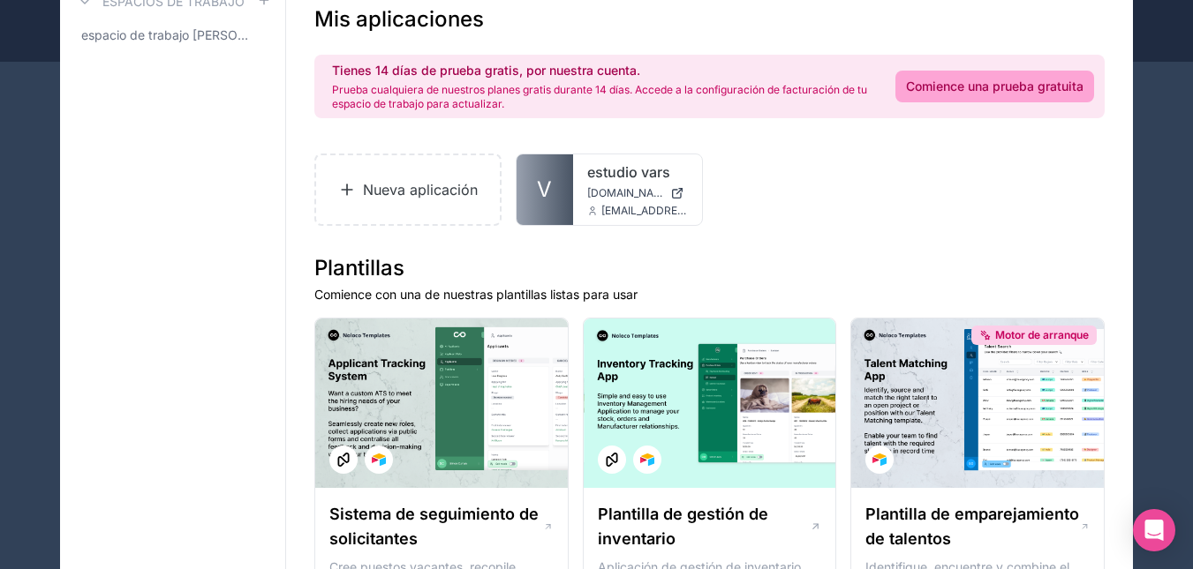
click at [764, 154] on div "Nueva aplicación V estudio vars varsstudio.noloco.co info@varsstudio.com" at bounding box center [709, 190] width 790 height 72
click at [765, 155] on div "Nueva aplicación V estudio vars varsstudio.noloco.co info@varsstudio.com" at bounding box center [709, 190] width 790 height 72
click at [1022, 89] on font "Comience una prueba gratuita" at bounding box center [994, 86] width 177 height 15
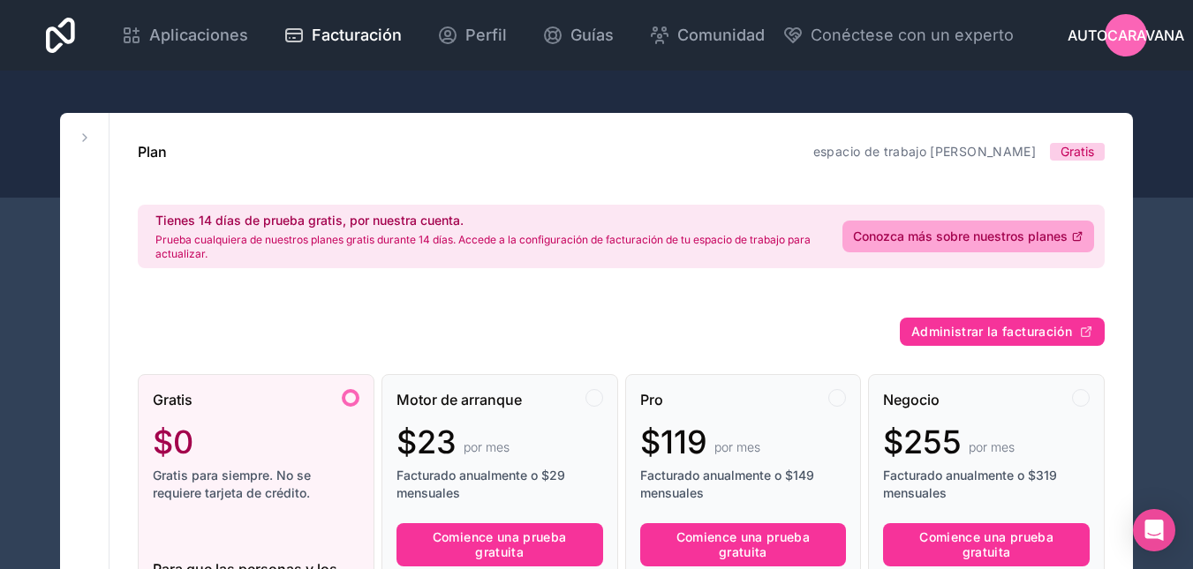
click at [1112, 36] on font "Autocaravana" at bounding box center [1125, 35] width 117 height 18
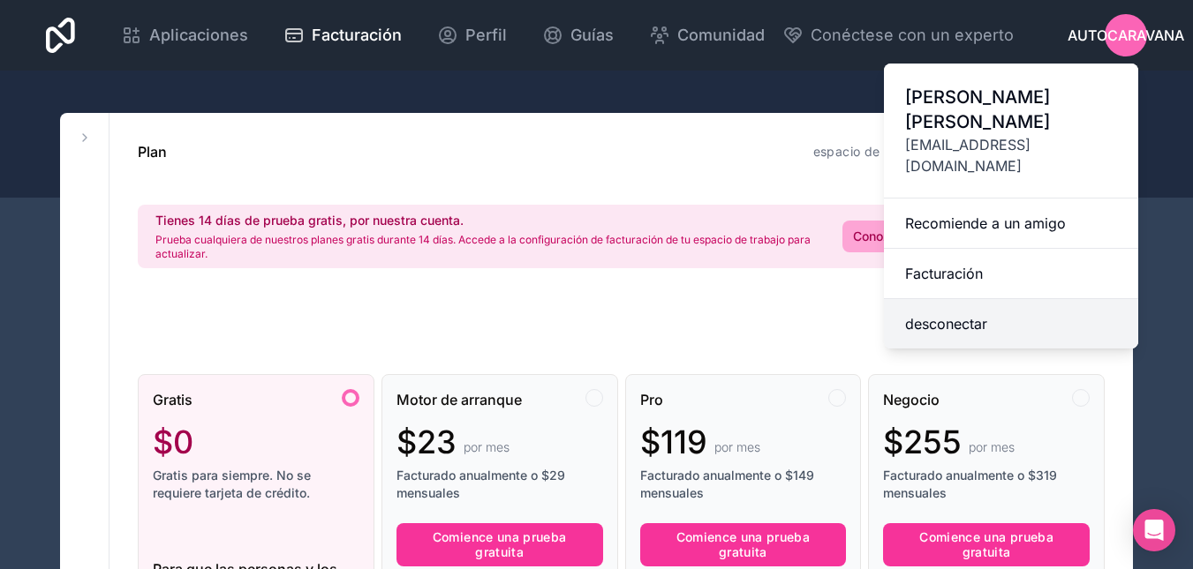
click at [938, 315] on font "desconectar" at bounding box center [946, 324] width 82 height 18
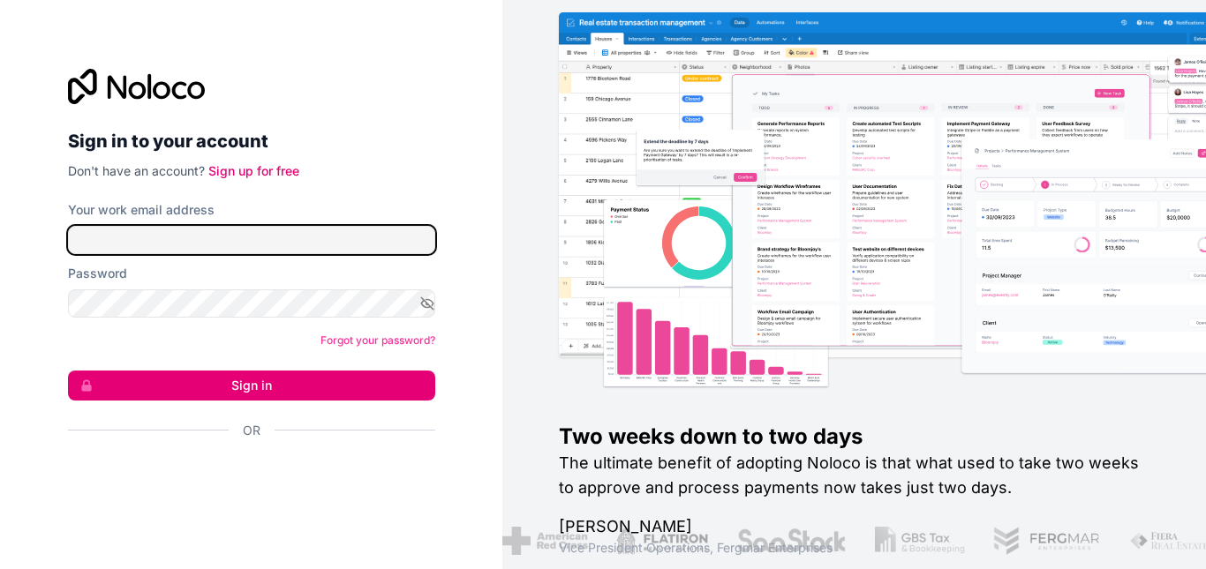
type input "**********"
